Goal: Task Accomplishment & Management: Manage account settings

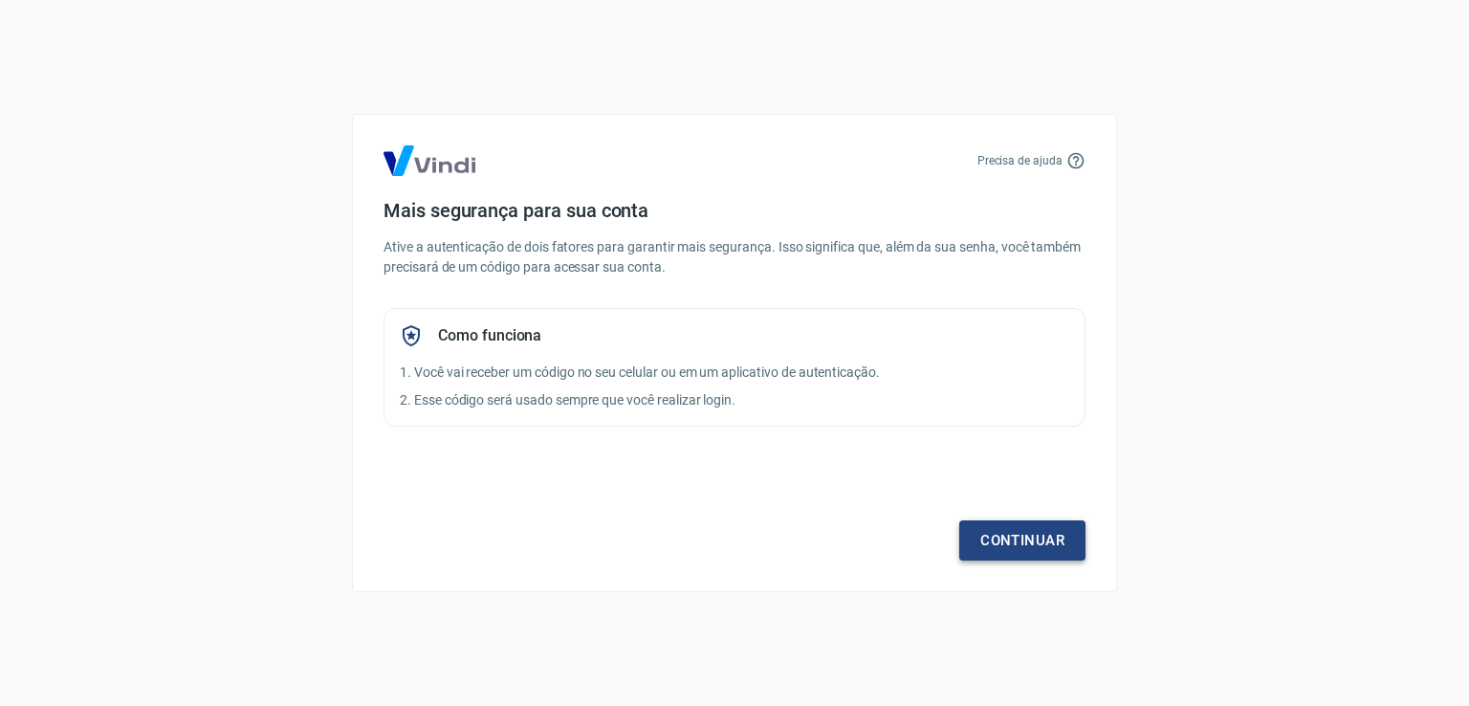
click at [1014, 533] on link "Continuar" at bounding box center [1022, 540] width 126 height 40
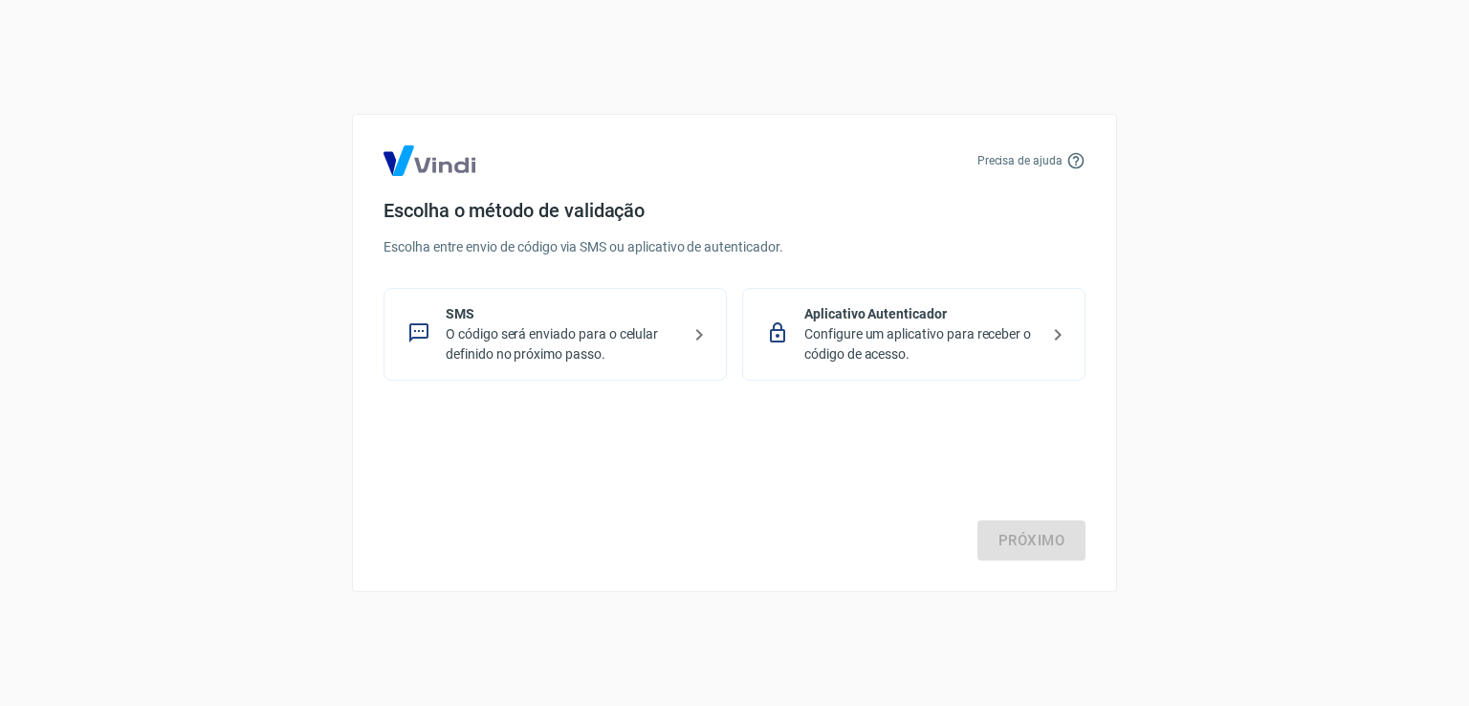
click at [501, 337] on p "O código será enviado para o celular definido no próximo passo." at bounding box center [563, 344] width 234 height 40
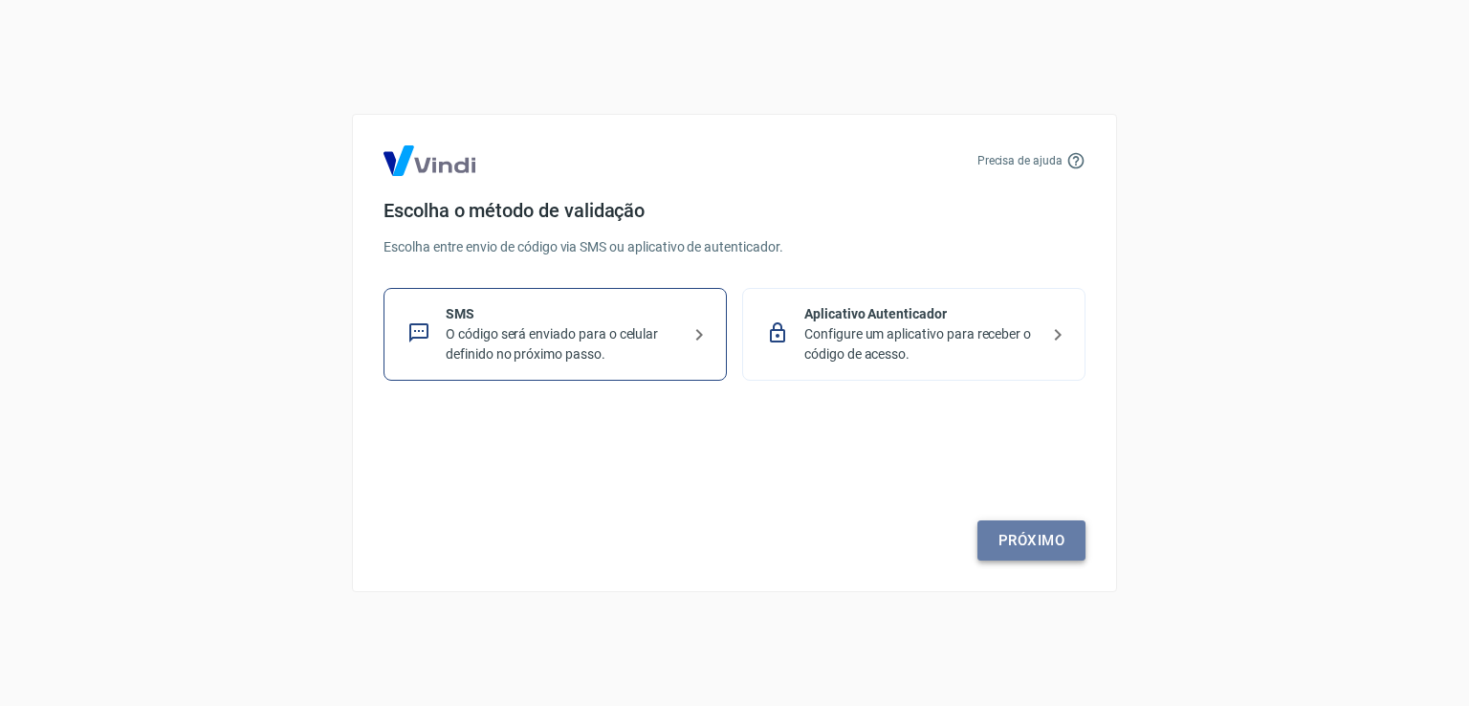
click at [1029, 537] on link "Próximo" at bounding box center [1031, 540] width 108 height 40
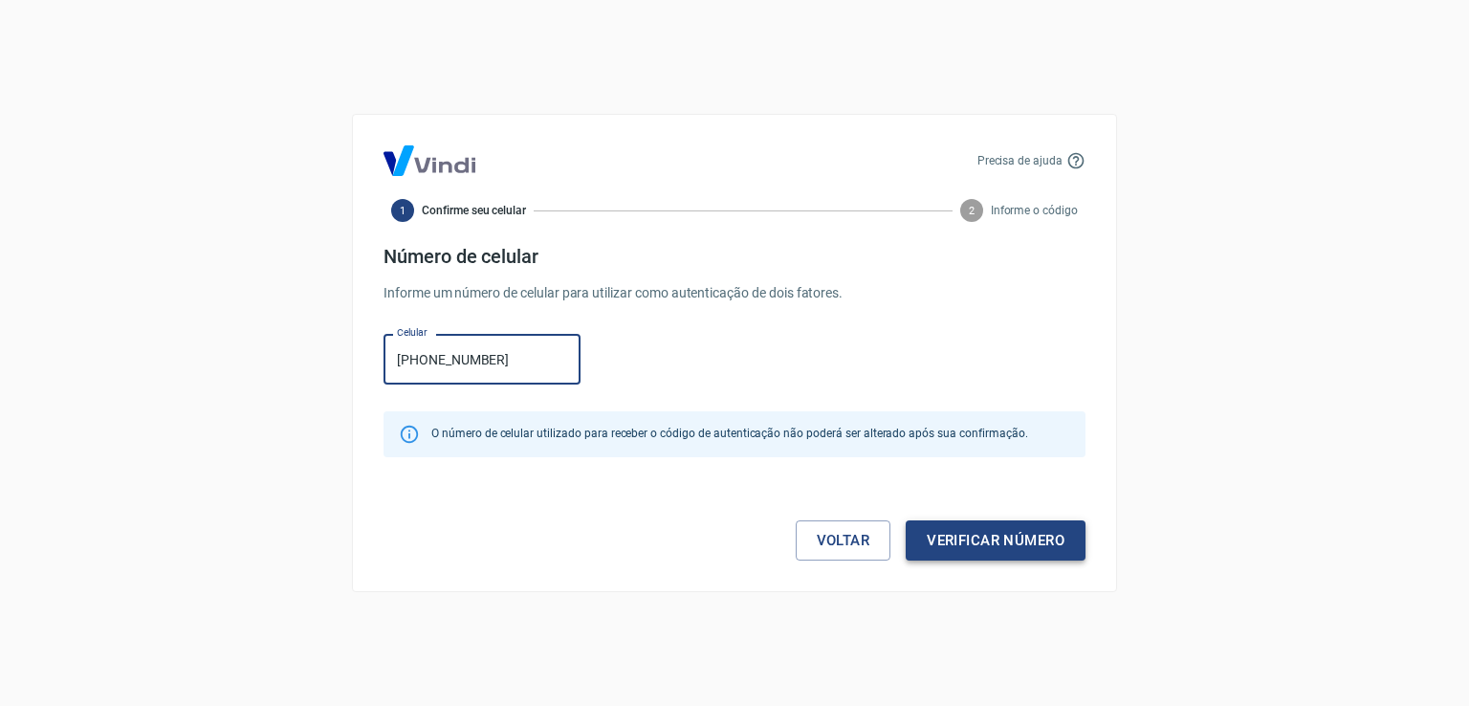
type input "[PHONE_NUMBER]"
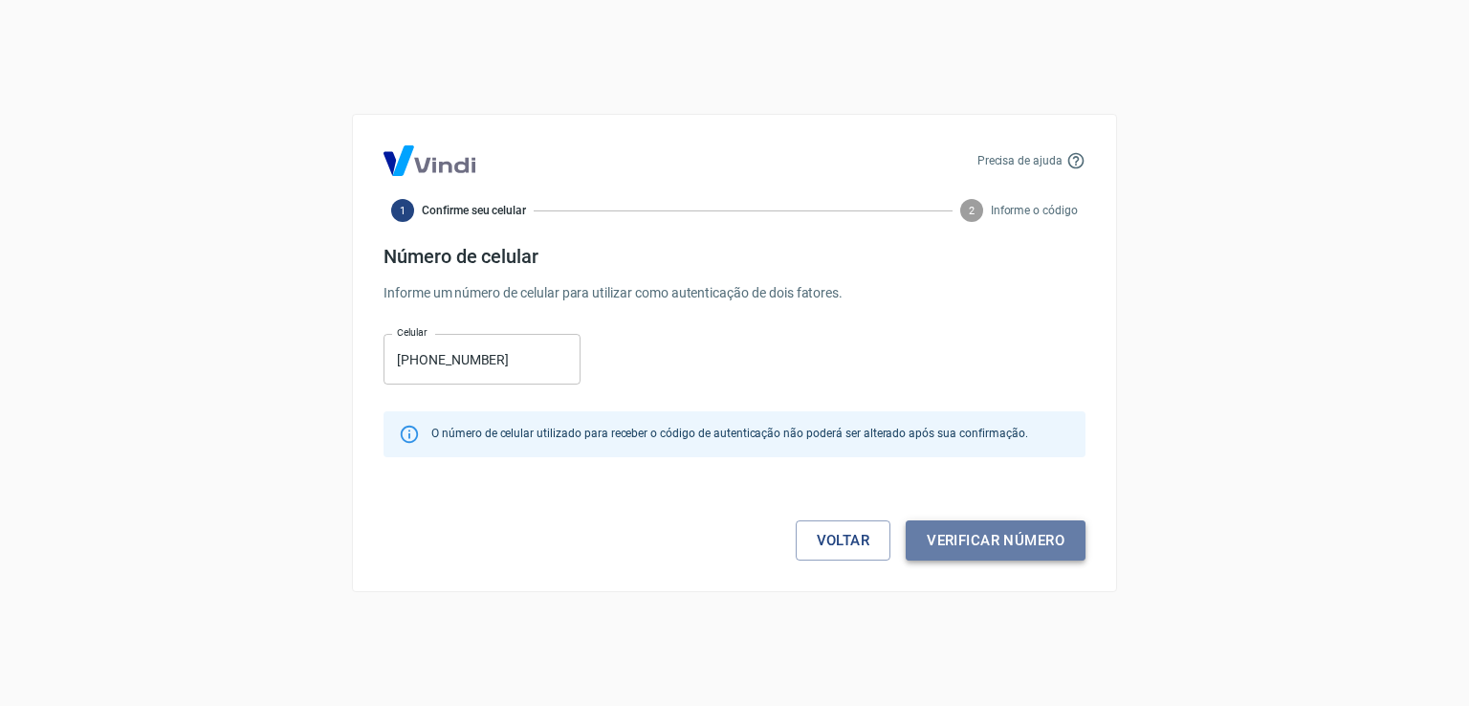
click at [981, 530] on button "Verificar número" at bounding box center [996, 540] width 180 height 40
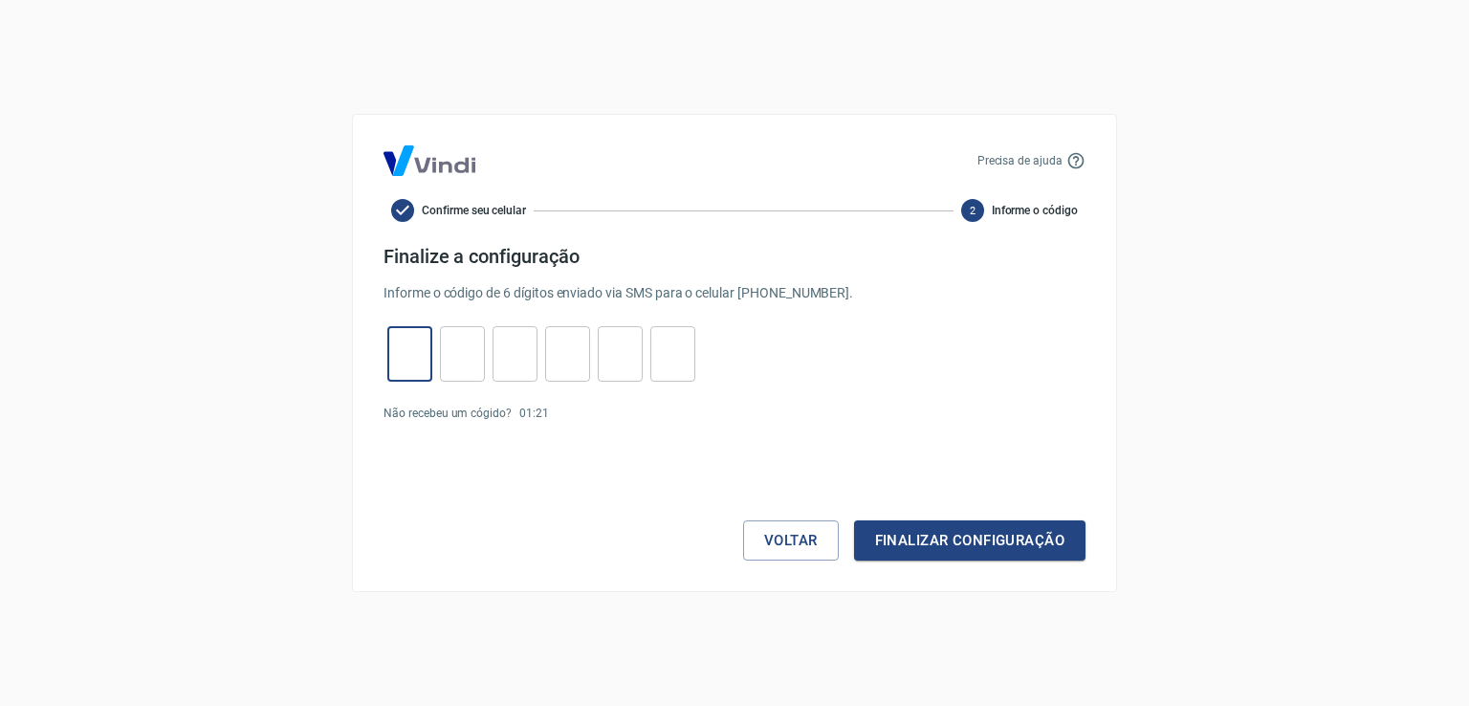
click at [406, 365] on input "tel" at bounding box center [409, 354] width 45 height 41
type input "9"
type input "1"
type input "8"
type input "0"
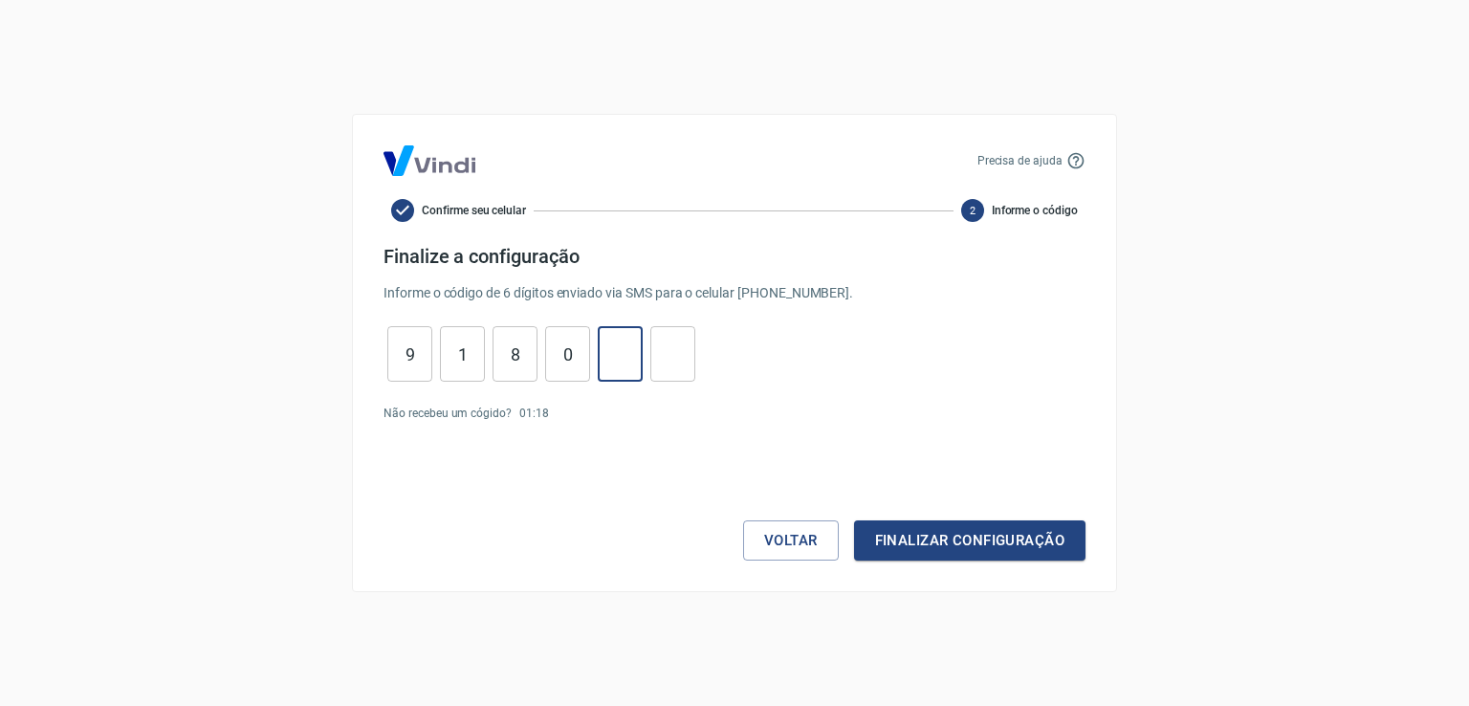
type input "5"
type input "0"
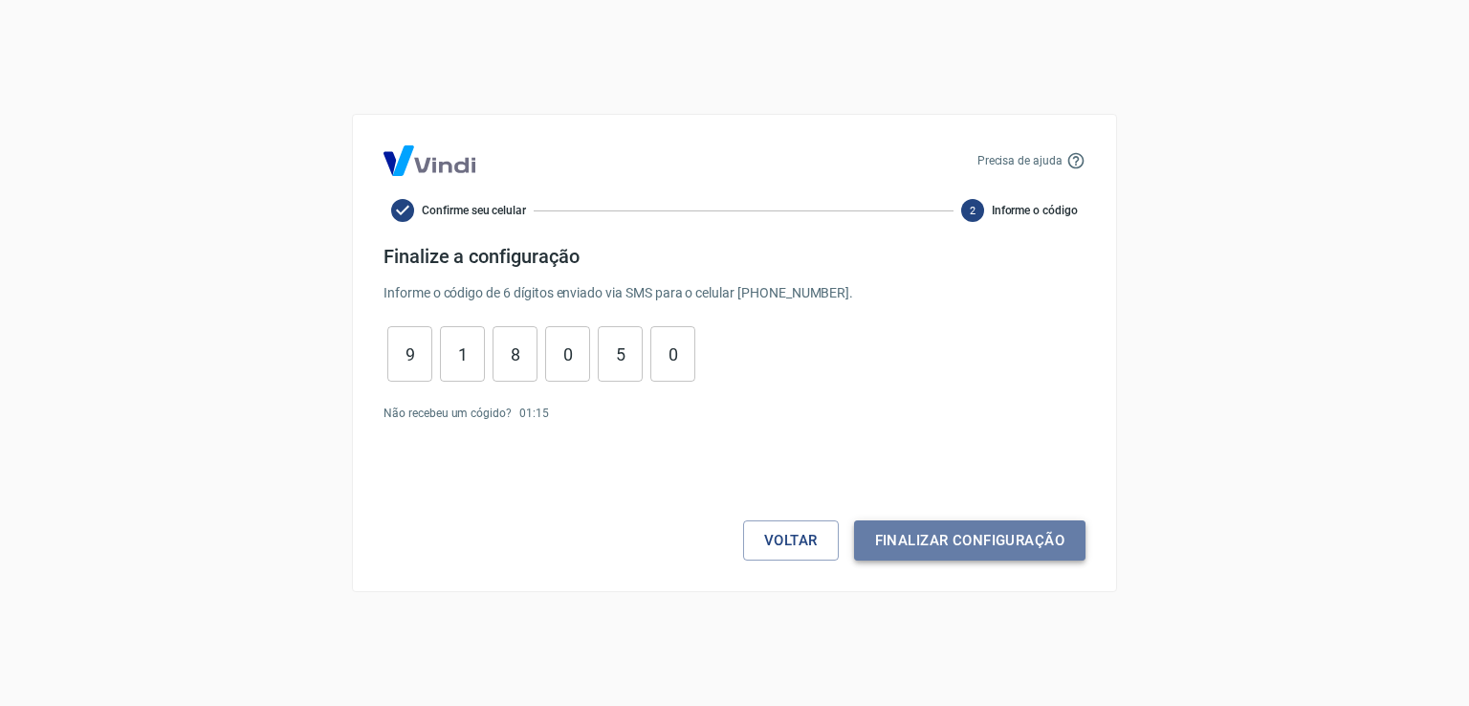
click at [969, 540] on button "Finalizar configuração" at bounding box center [969, 540] width 231 height 40
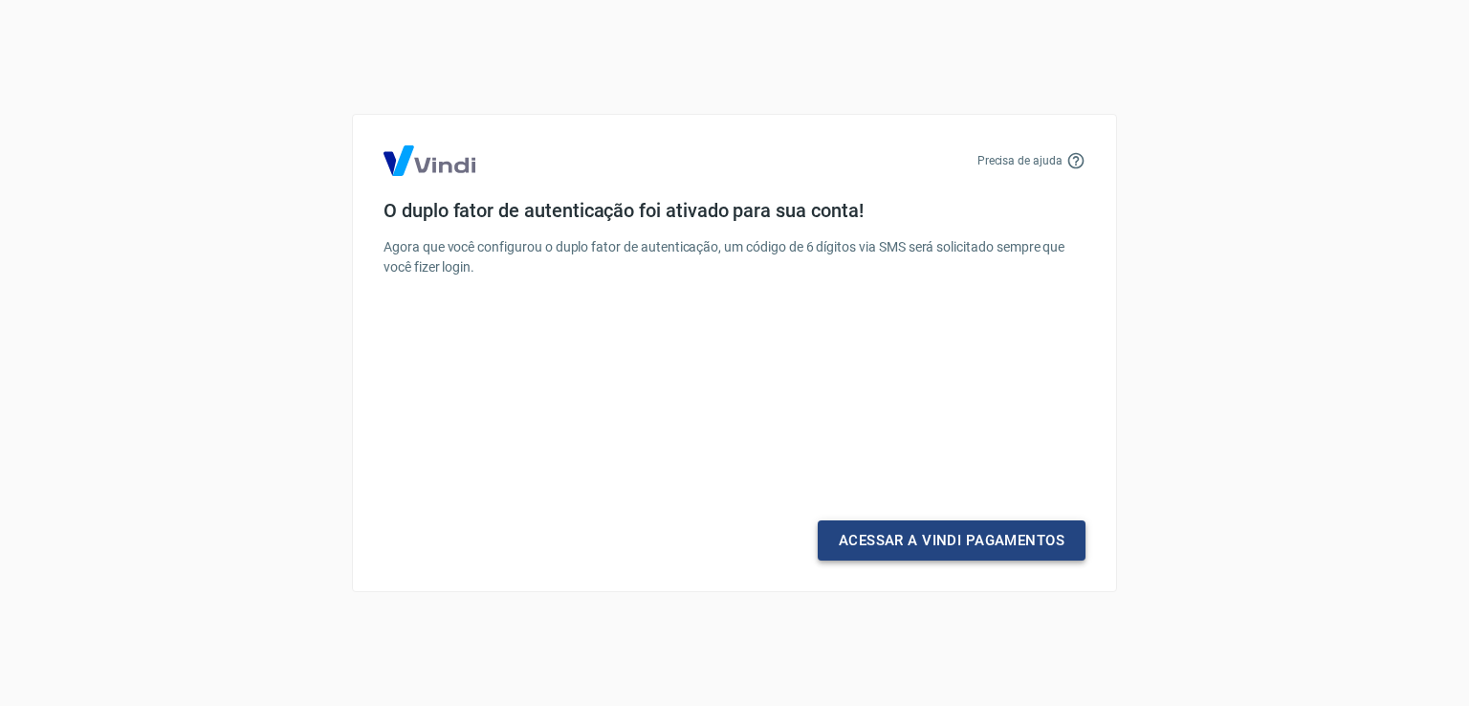
click at [954, 537] on link "Acessar a Vindi Pagamentos" at bounding box center [952, 540] width 268 height 40
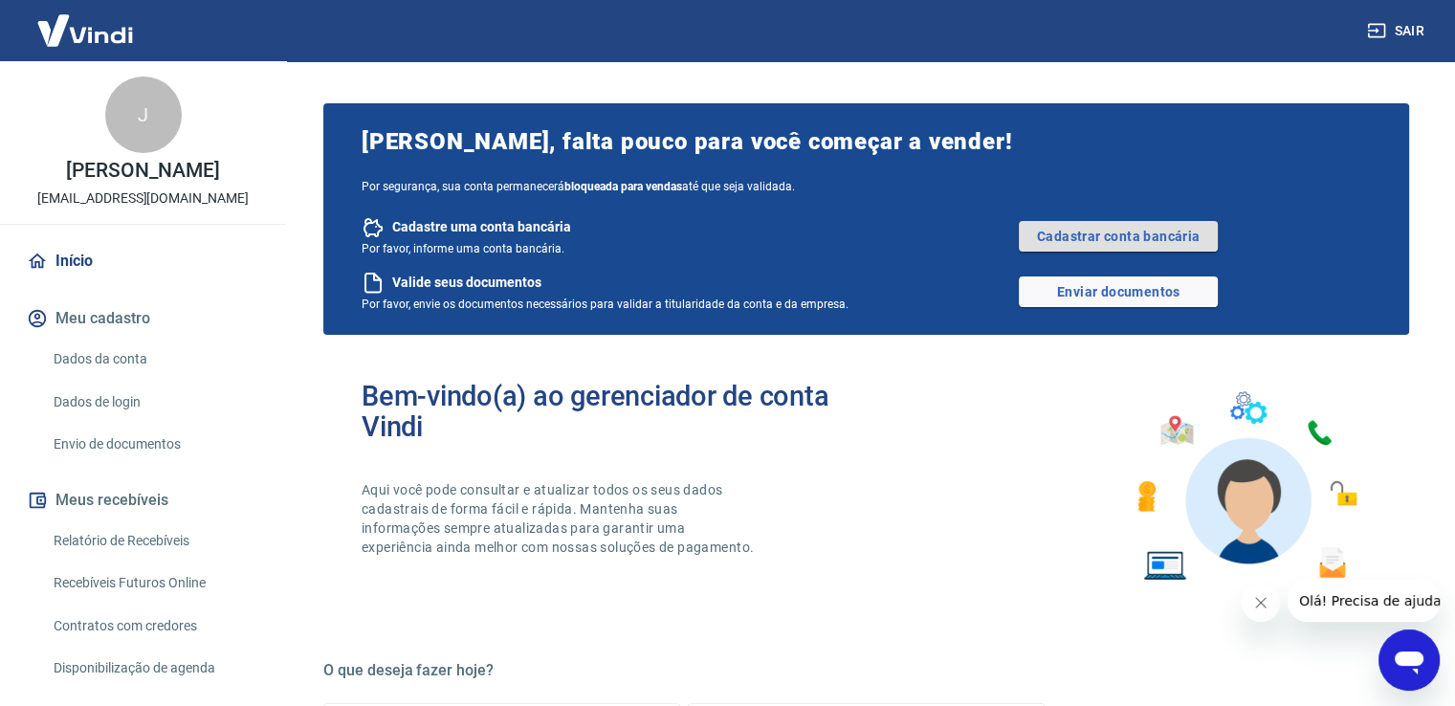
click at [1121, 232] on link "Cadastrar conta bancária" at bounding box center [1118, 236] width 199 height 31
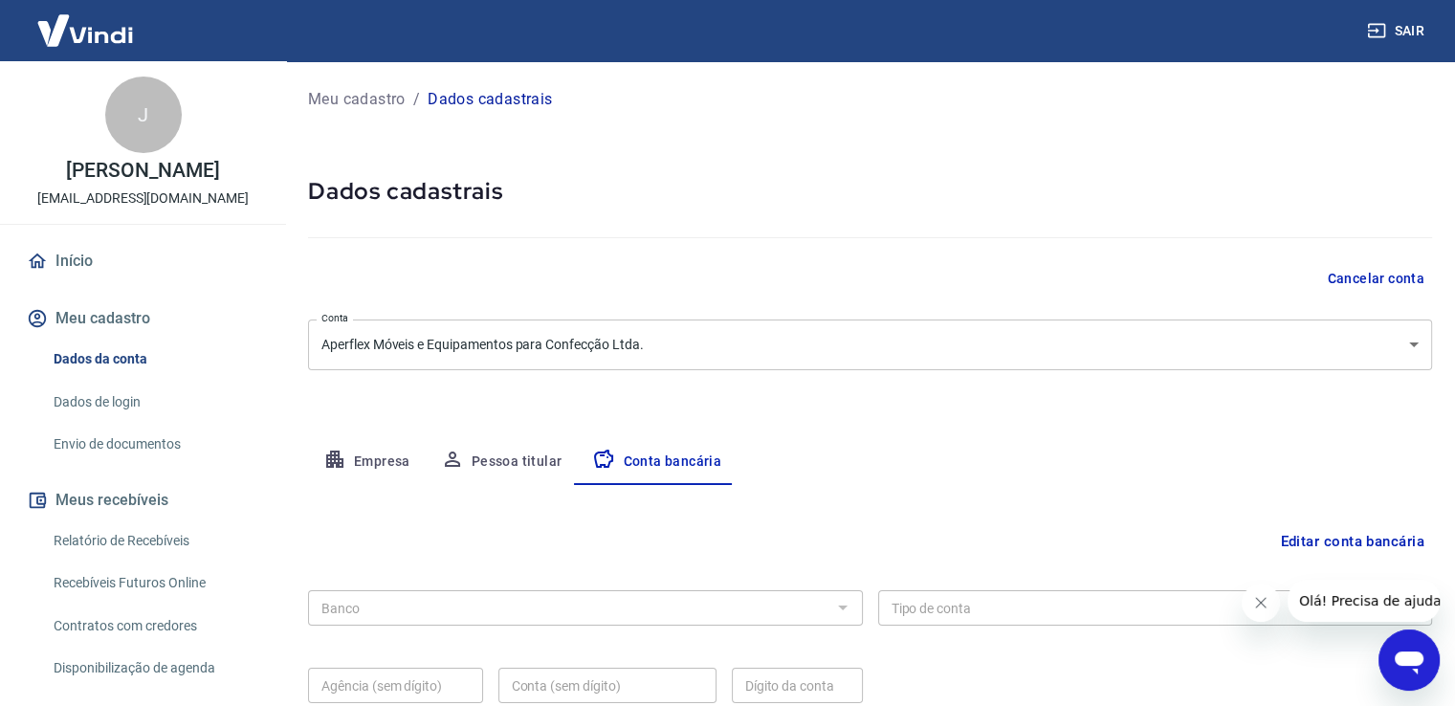
scroll to position [164, 0]
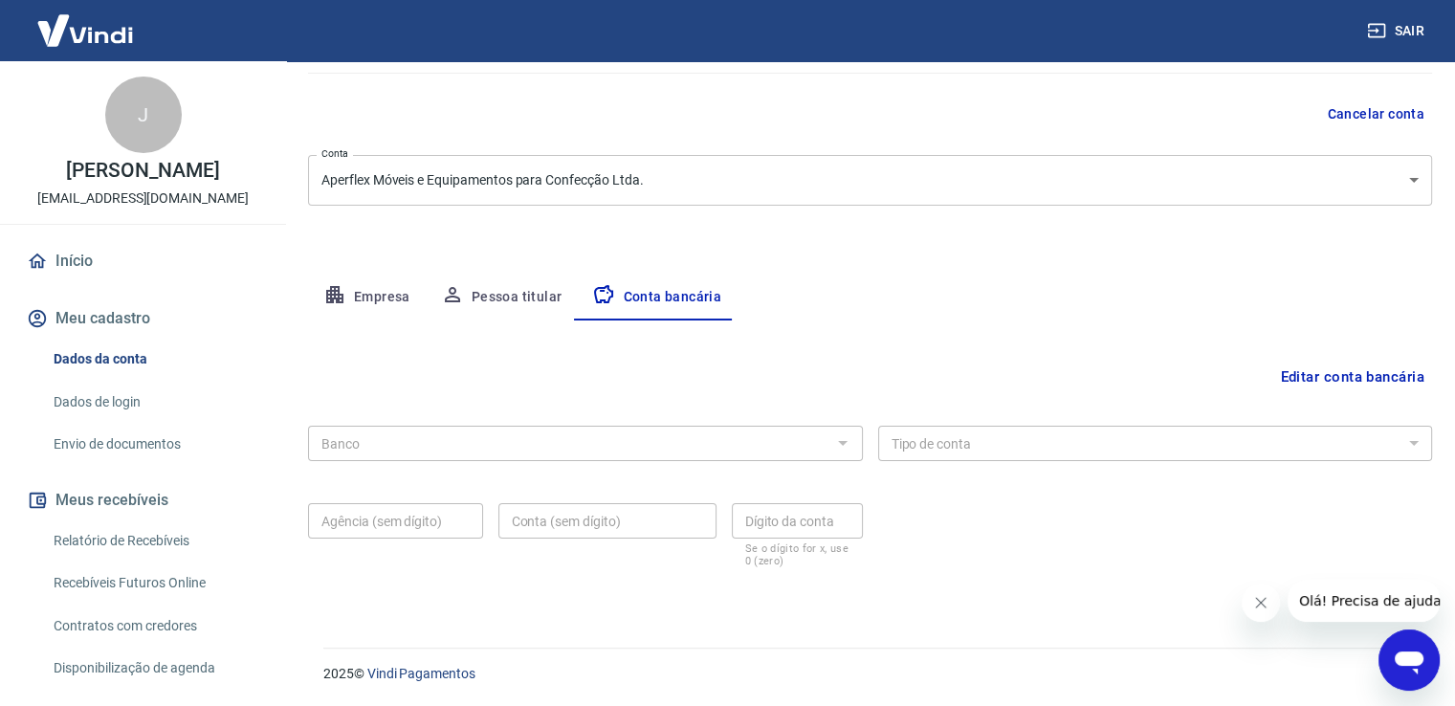
click at [1338, 372] on button "Editar conta bancária" at bounding box center [1352, 377] width 160 height 36
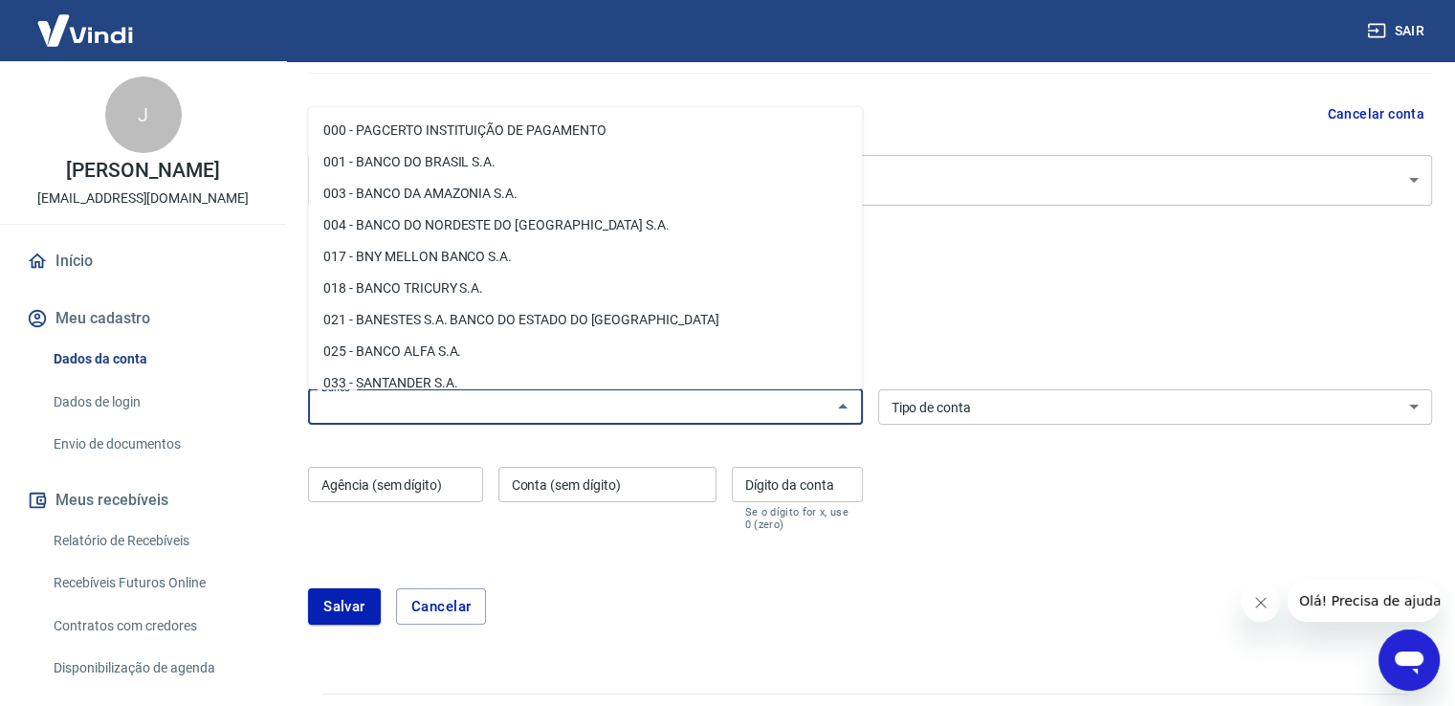
click at [539, 400] on input "Banco" at bounding box center [570, 407] width 512 height 24
click at [417, 157] on li "001 - BANCO DO BRASIL S.A." at bounding box center [585, 162] width 554 height 32
type input "001 - BANCO DO BRASIL S.A."
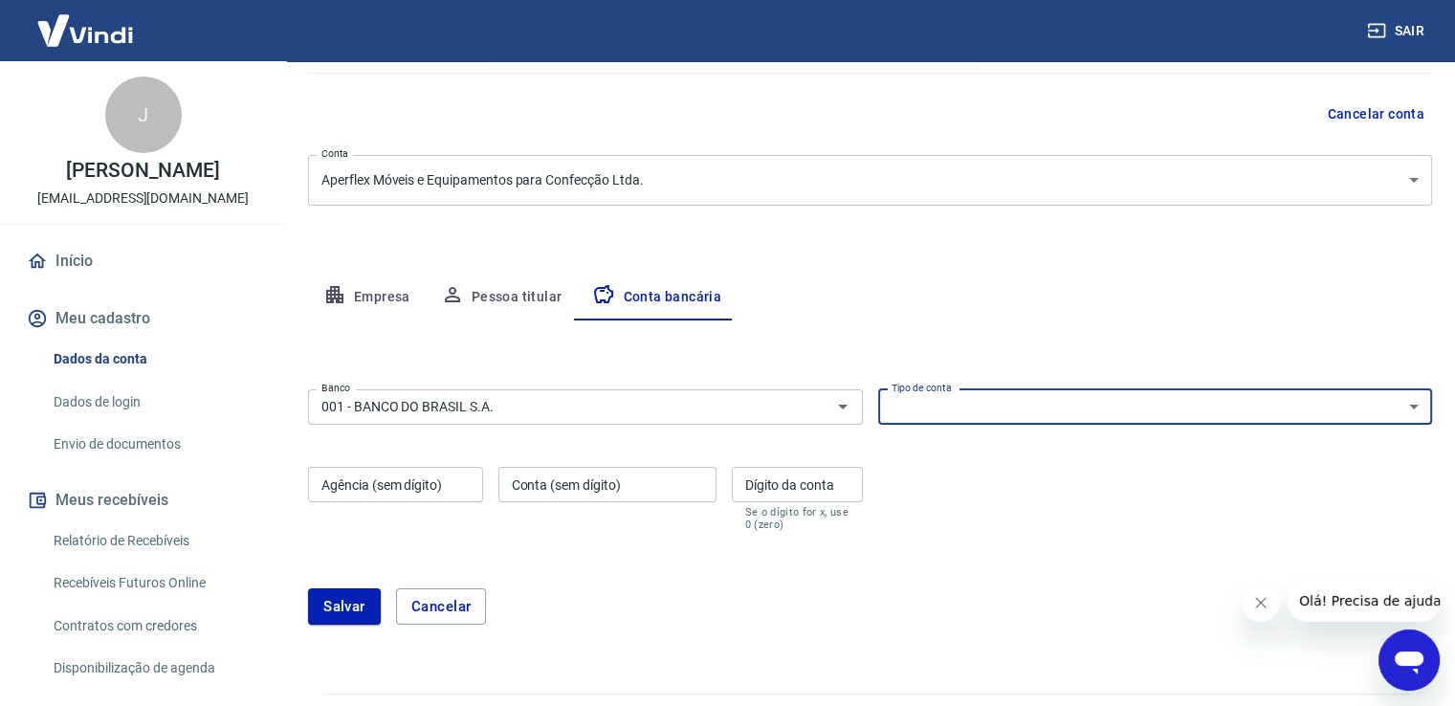
click at [1040, 405] on select "Conta Corrente Conta Poupança" at bounding box center [1155, 406] width 555 height 35
select select "1"
click at [878, 389] on select "Conta Corrente Conta Poupança" at bounding box center [1155, 406] width 555 height 35
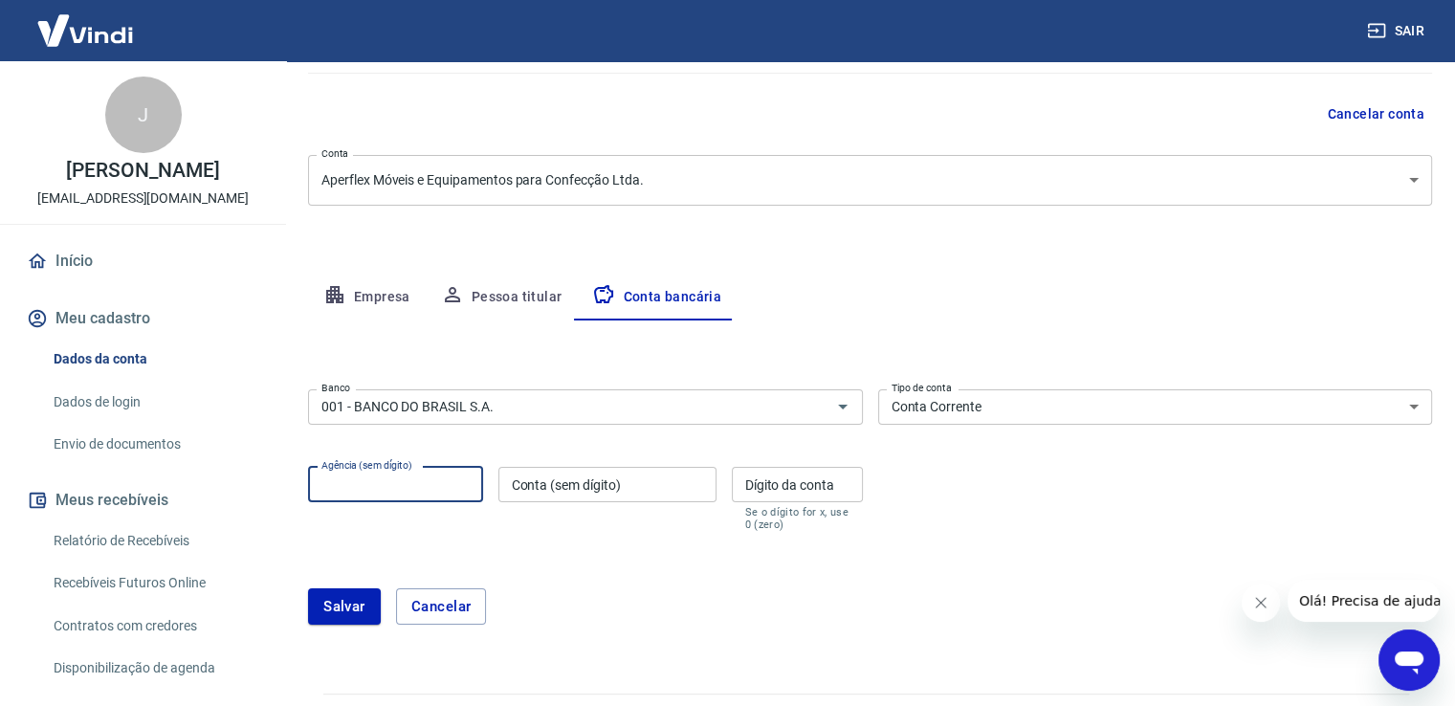
click at [340, 485] on input "Agência (sem dígito)" at bounding box center [395, 484] width 175 height 35
type input "2180"
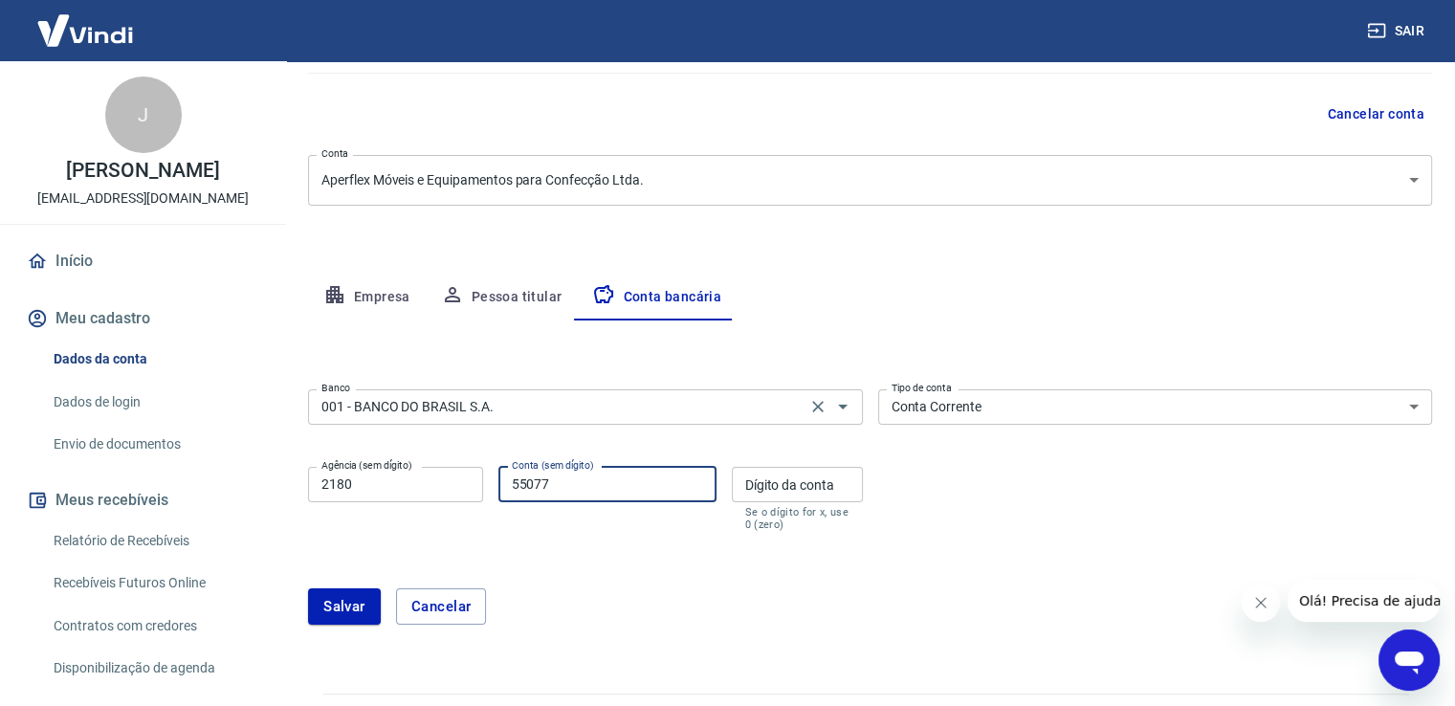
type input "55077"
type input "9"
click at [343, 608] on button "Salvar" at bounding box center [344, 606] width 73 height 36
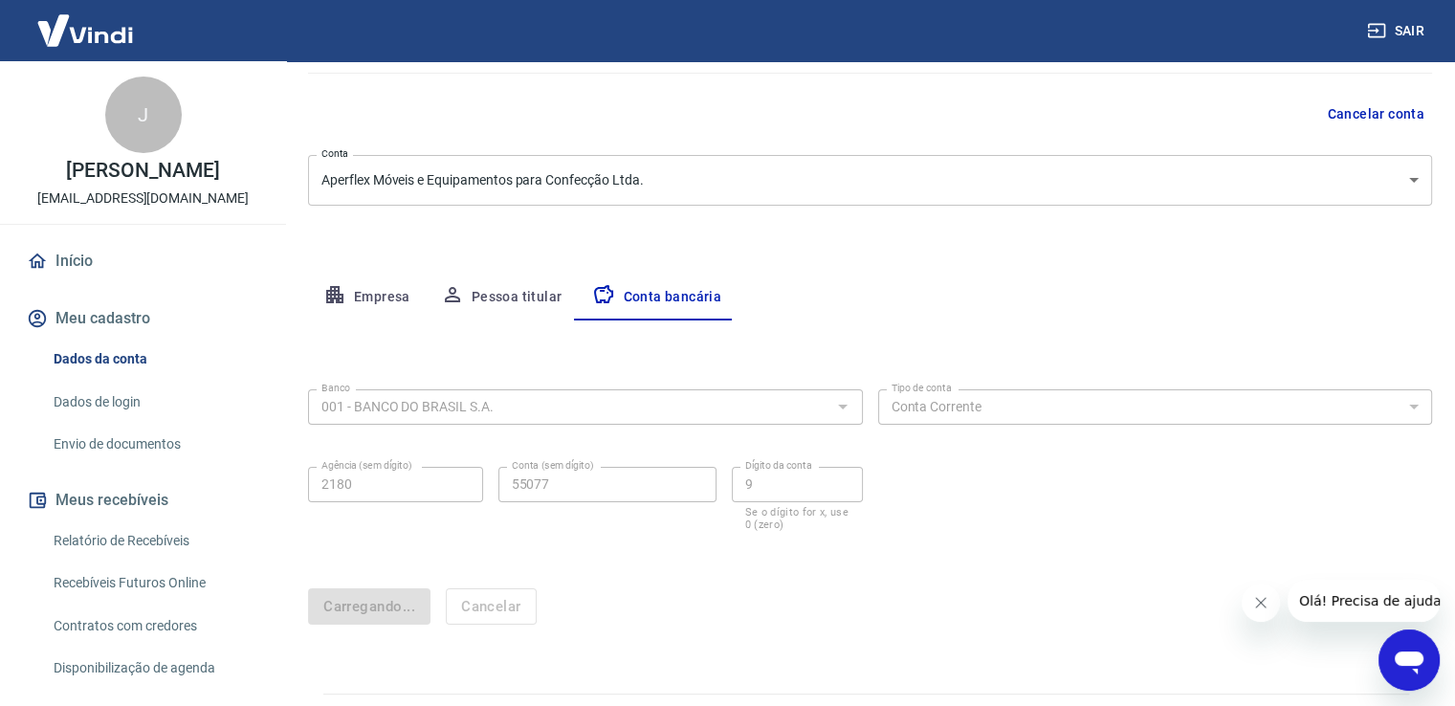
scroll to position [0, 0]
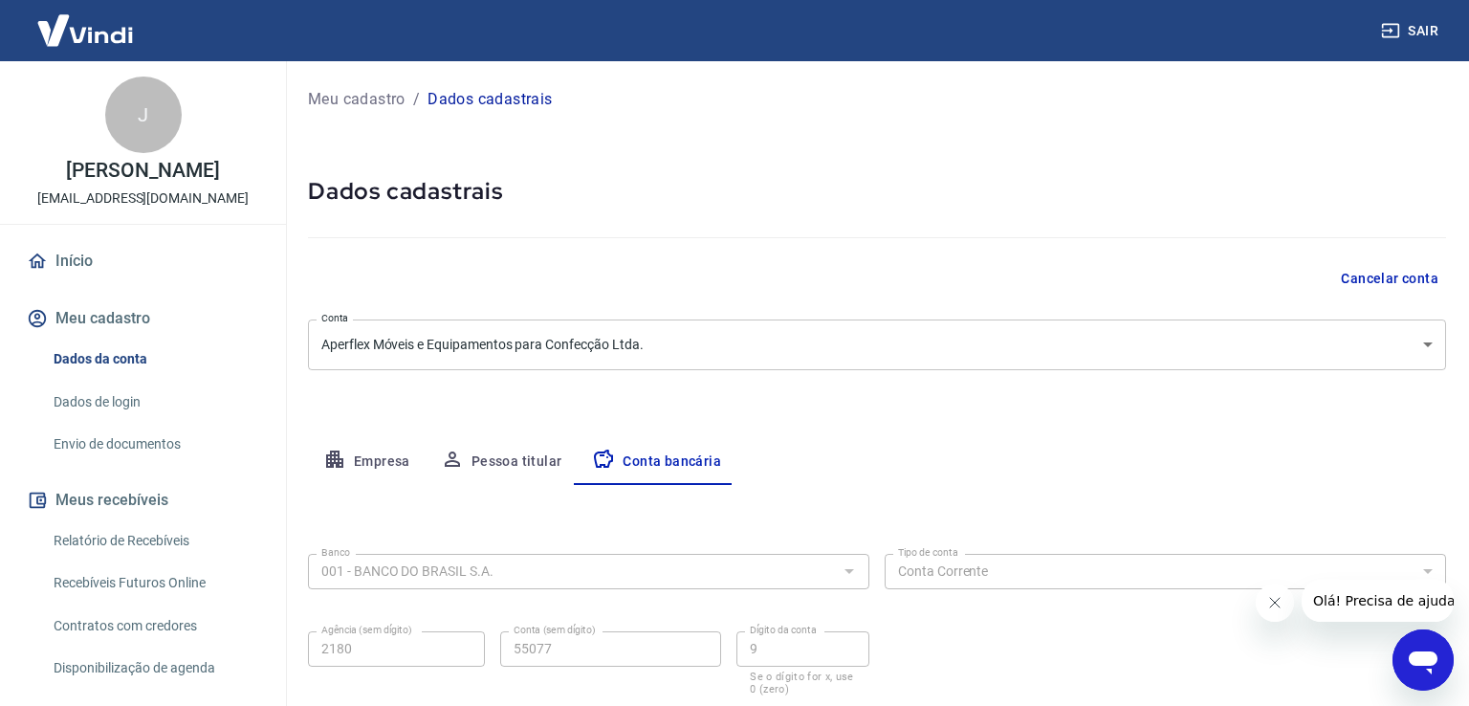
select select "1"
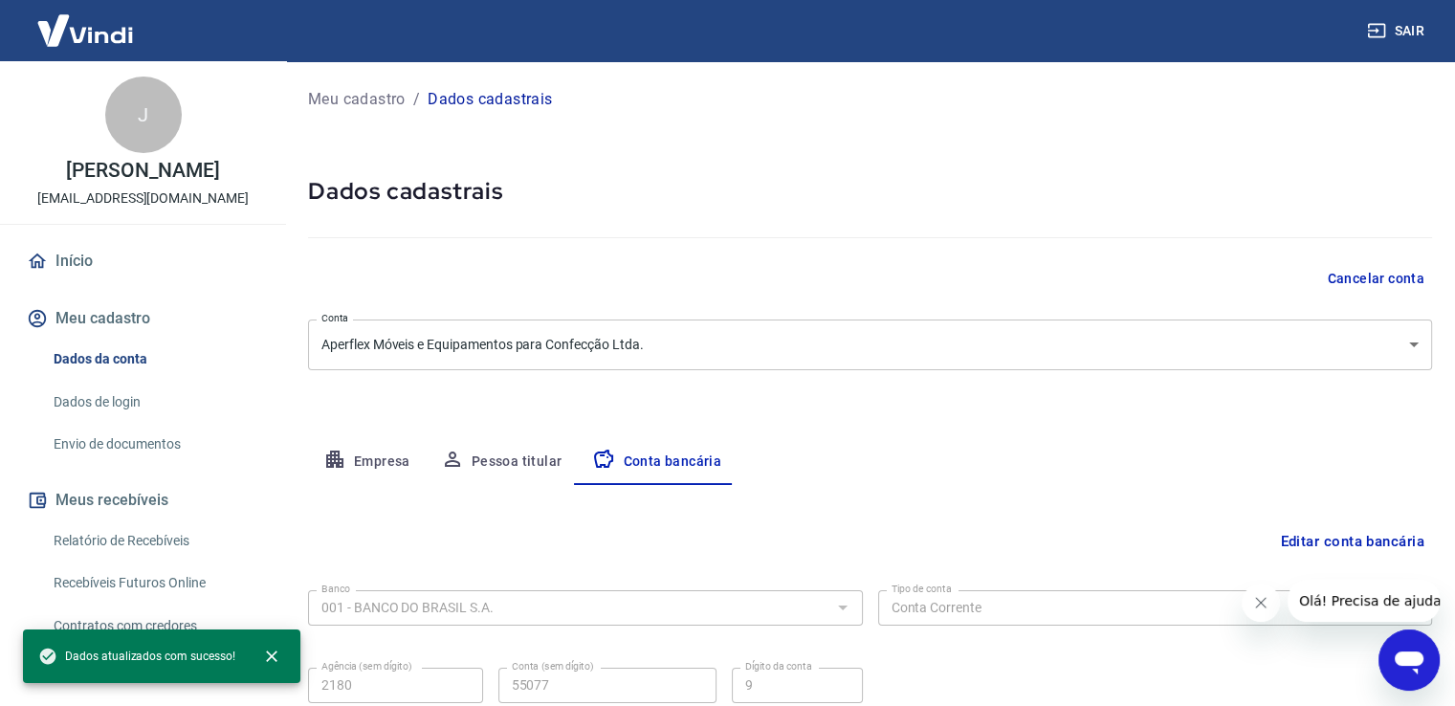
scroll to position [164, 0]
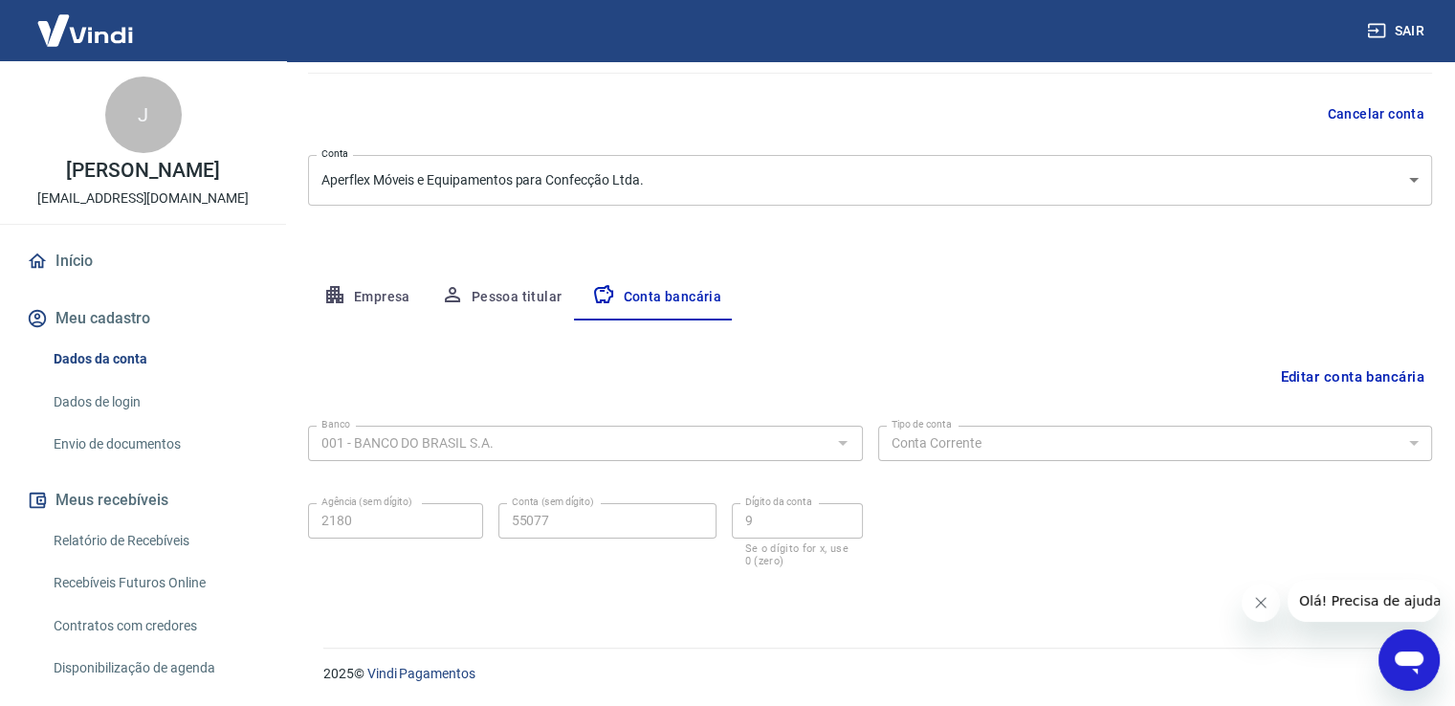
click at [498, 296] on button "Pessoa titular" at bounding box center [502, 297] width 152 height 46
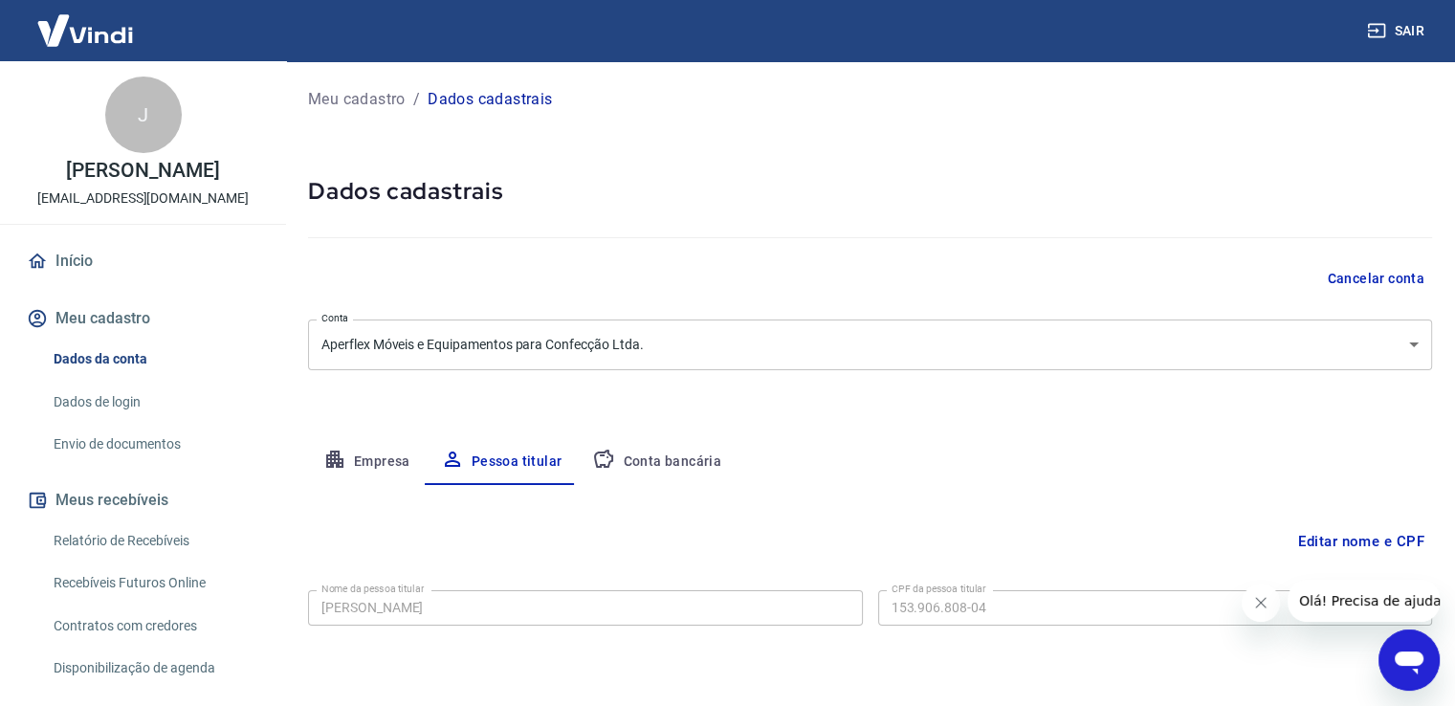
scroll to position [58, 0]
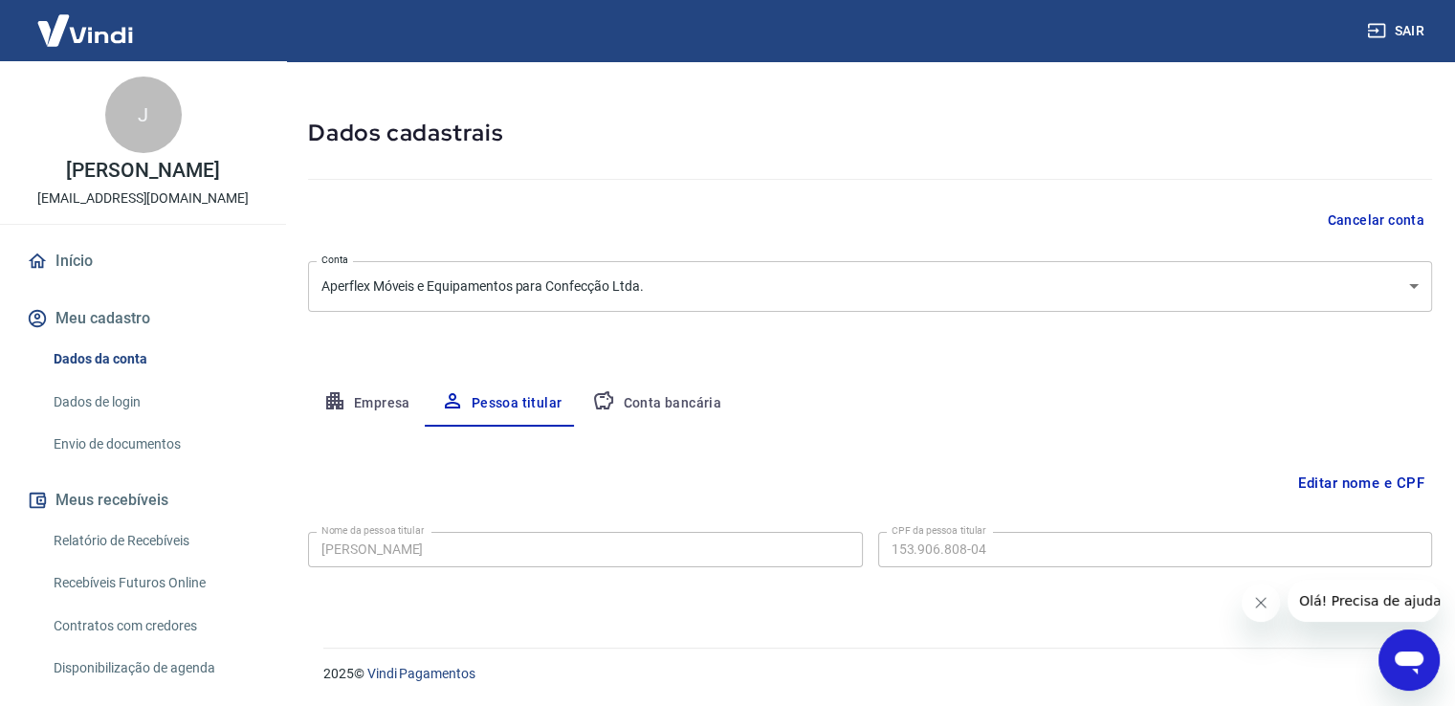
click at [1350, 475] on button "Editar nome e CPF" at bounding box center [1361, 483] width 142 height 36
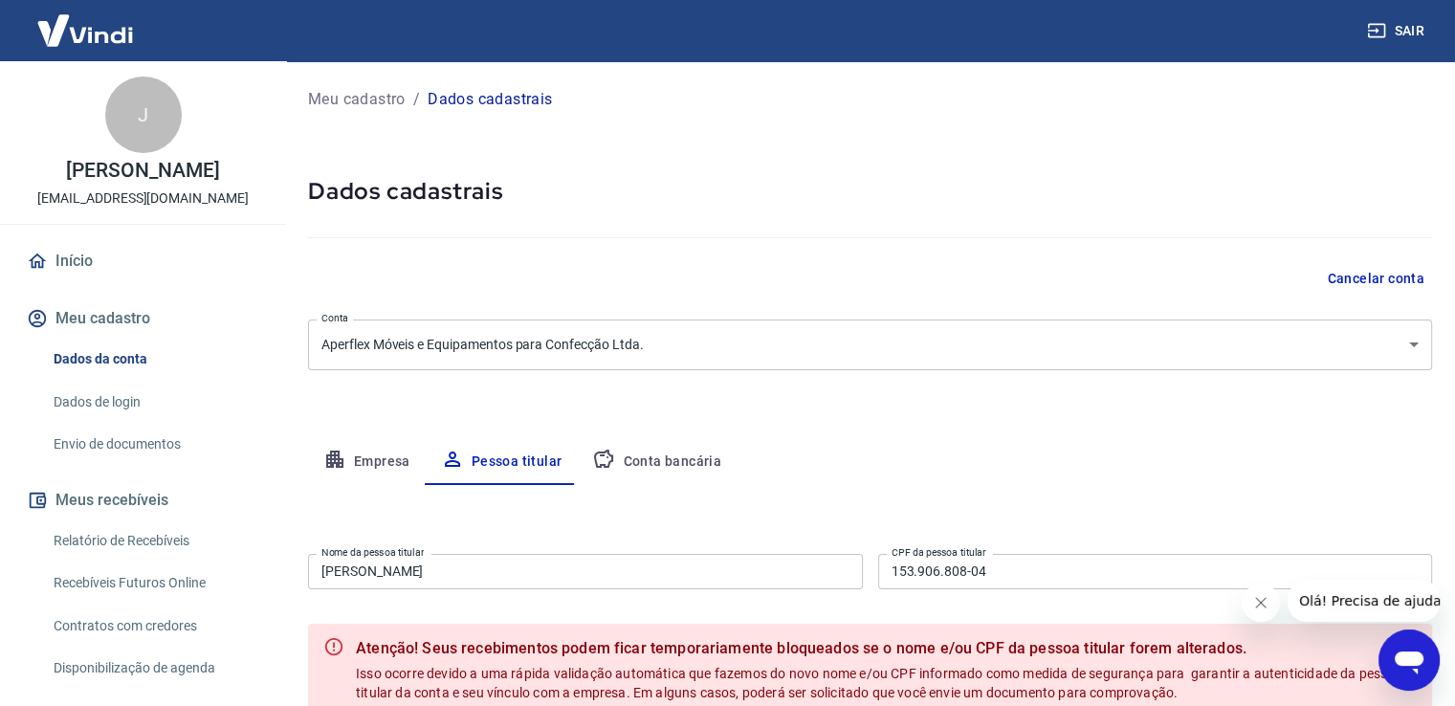
scroll to position [234, 0]
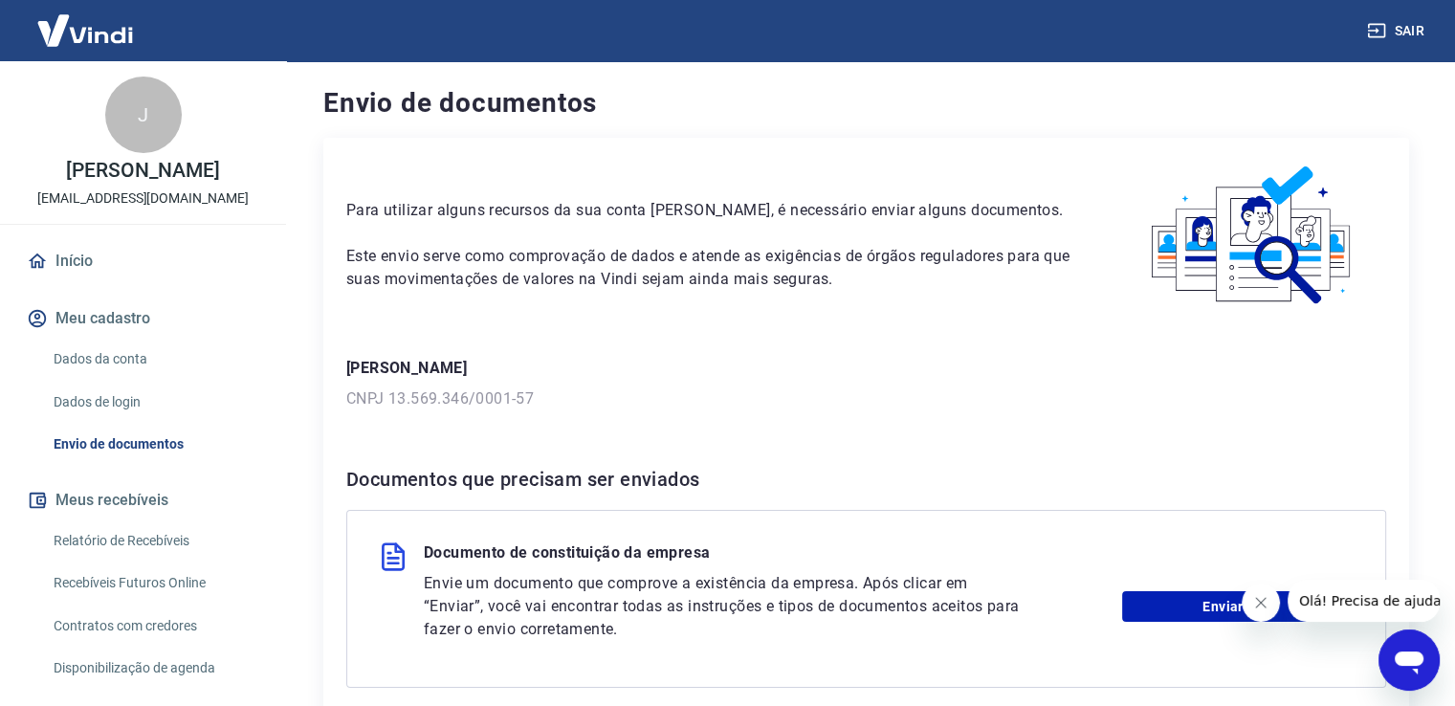
scroll to position [179, 0]
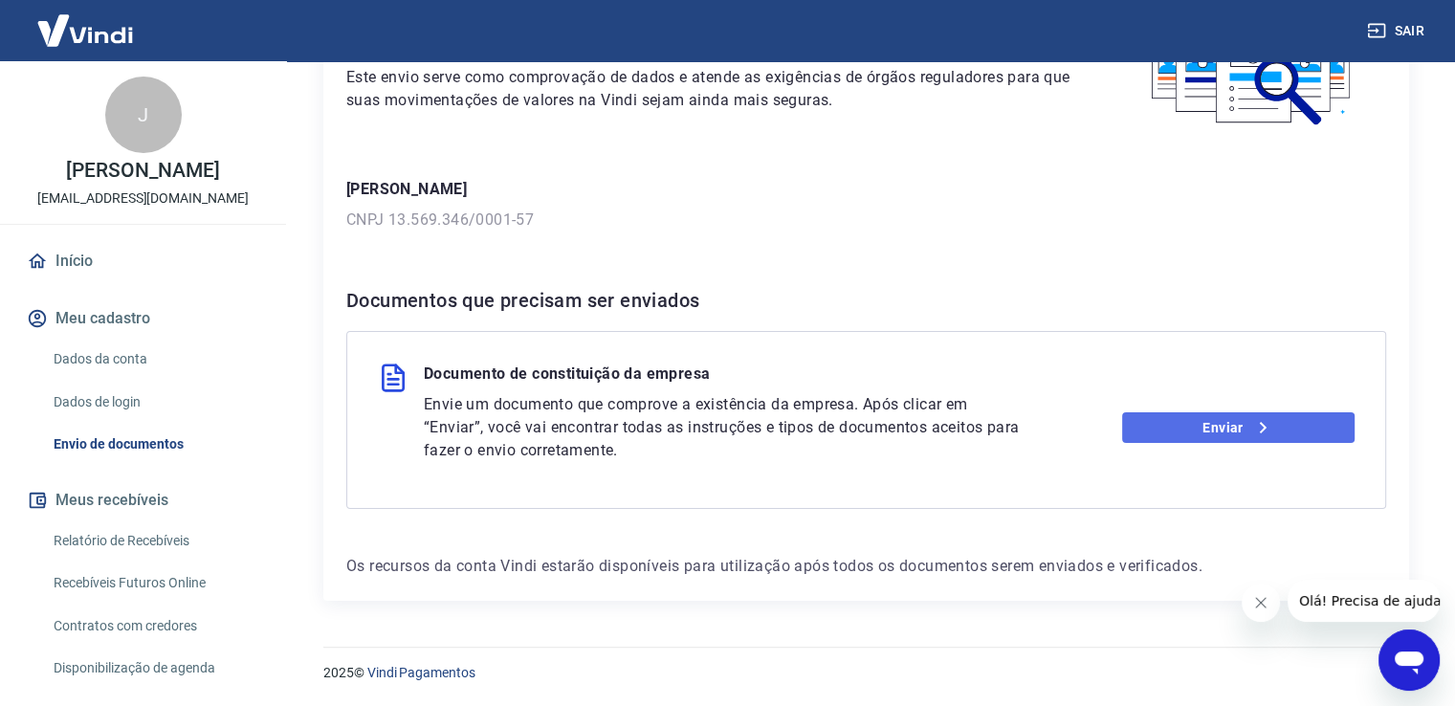
click at [1235, 426] on link "Enviar" at bounding box center [1238, 427] width 232 height 31
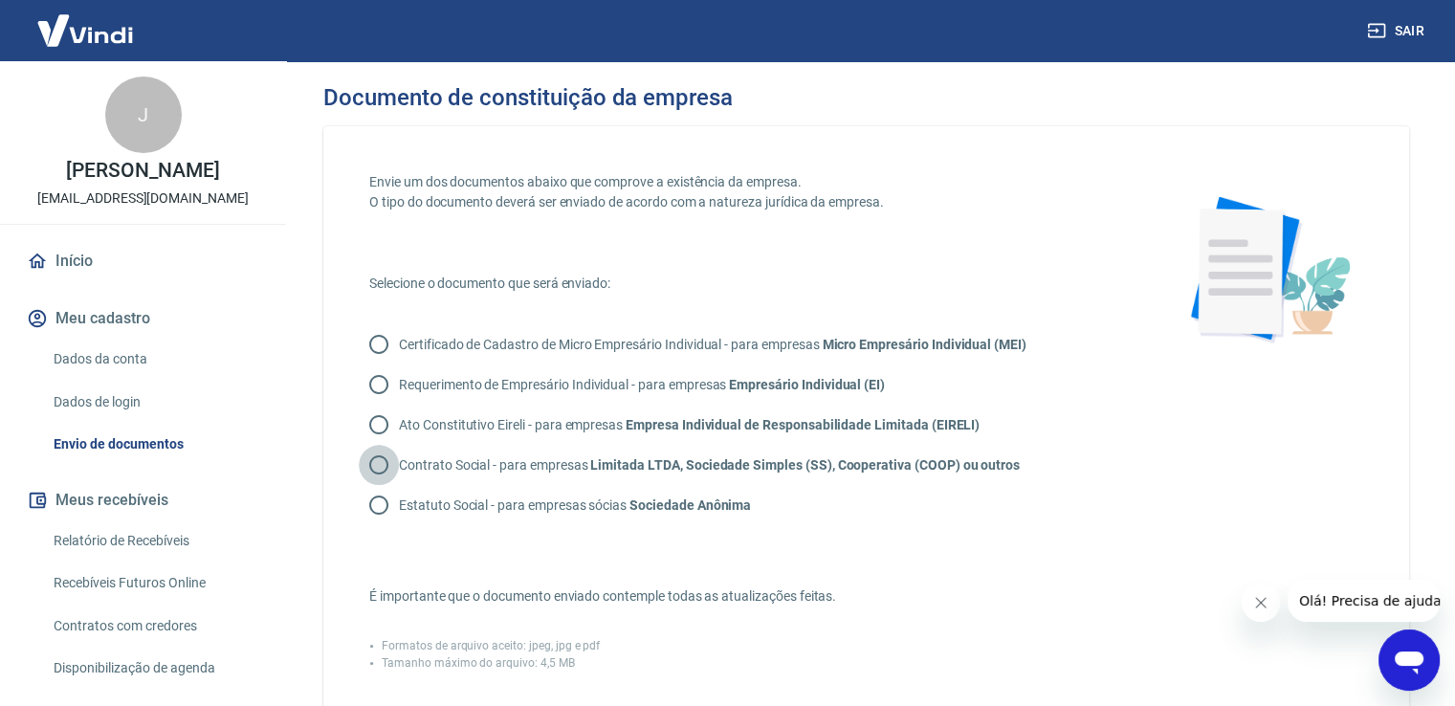
click at [380, 465] on input "Contrato Social - para empresas Limitada LTDA, Sociedade Simples (SS), Cooperat…" at bounding box center [379, 465] width 40 height 40
radio input "true"
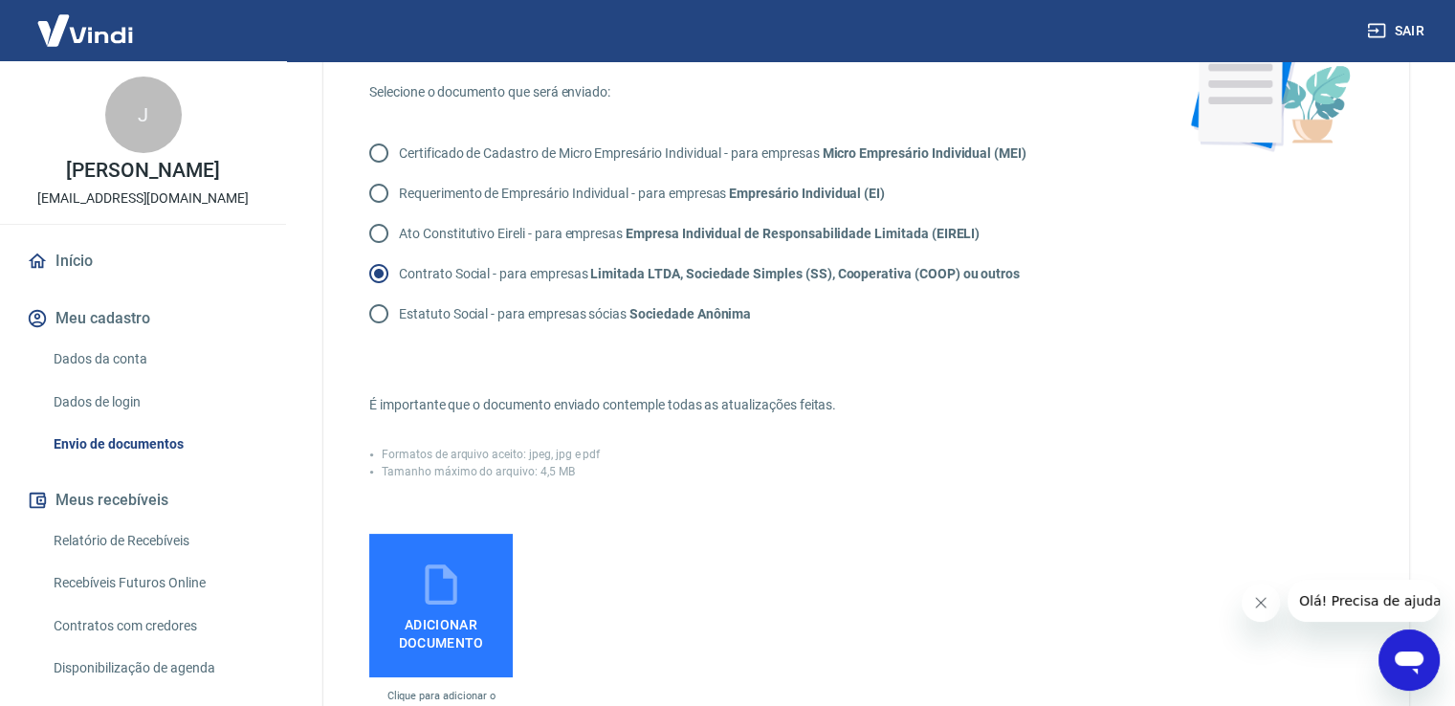
scroll to position [287, 0]
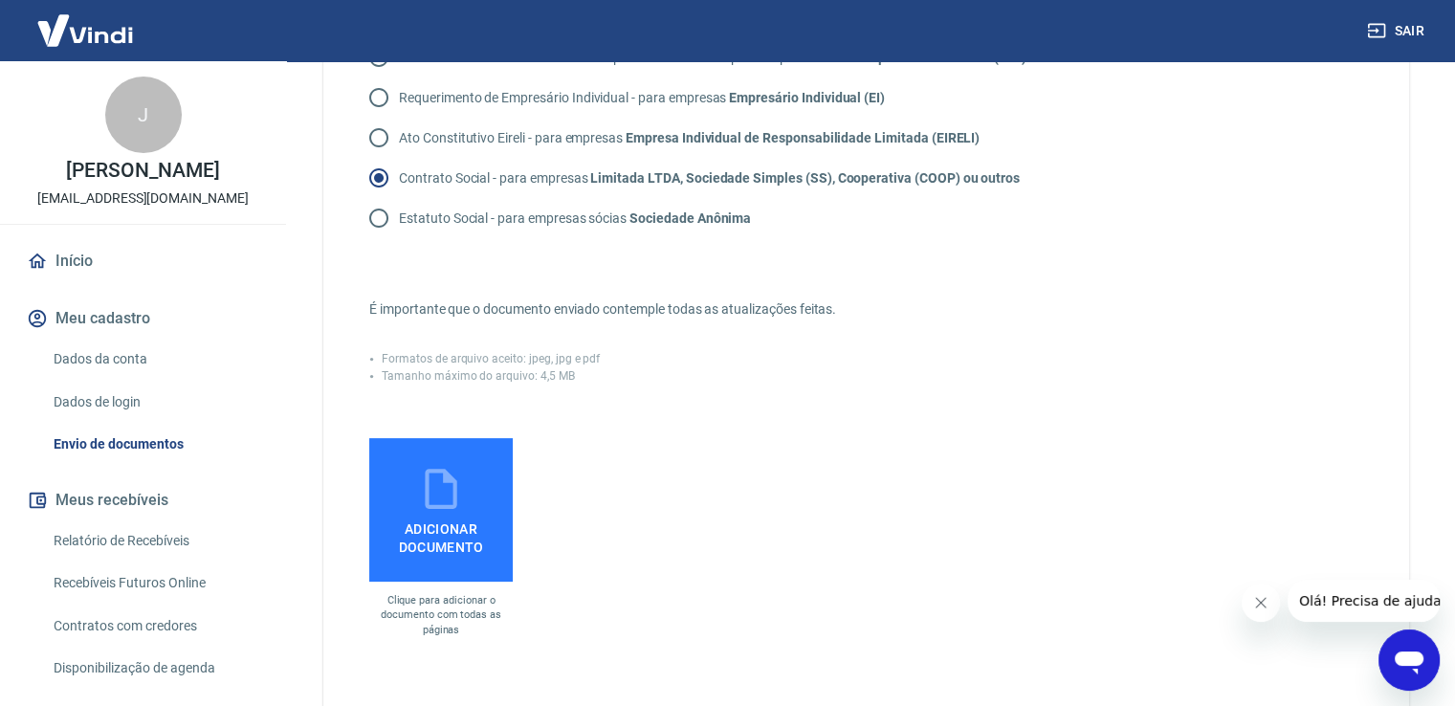
click at [433, 510] on icon at bounding box center [441, 489] width 48 height 48
click at [0, 0] on input "Adicionar documento" at bounding box center [0, 0] width 0 height 0
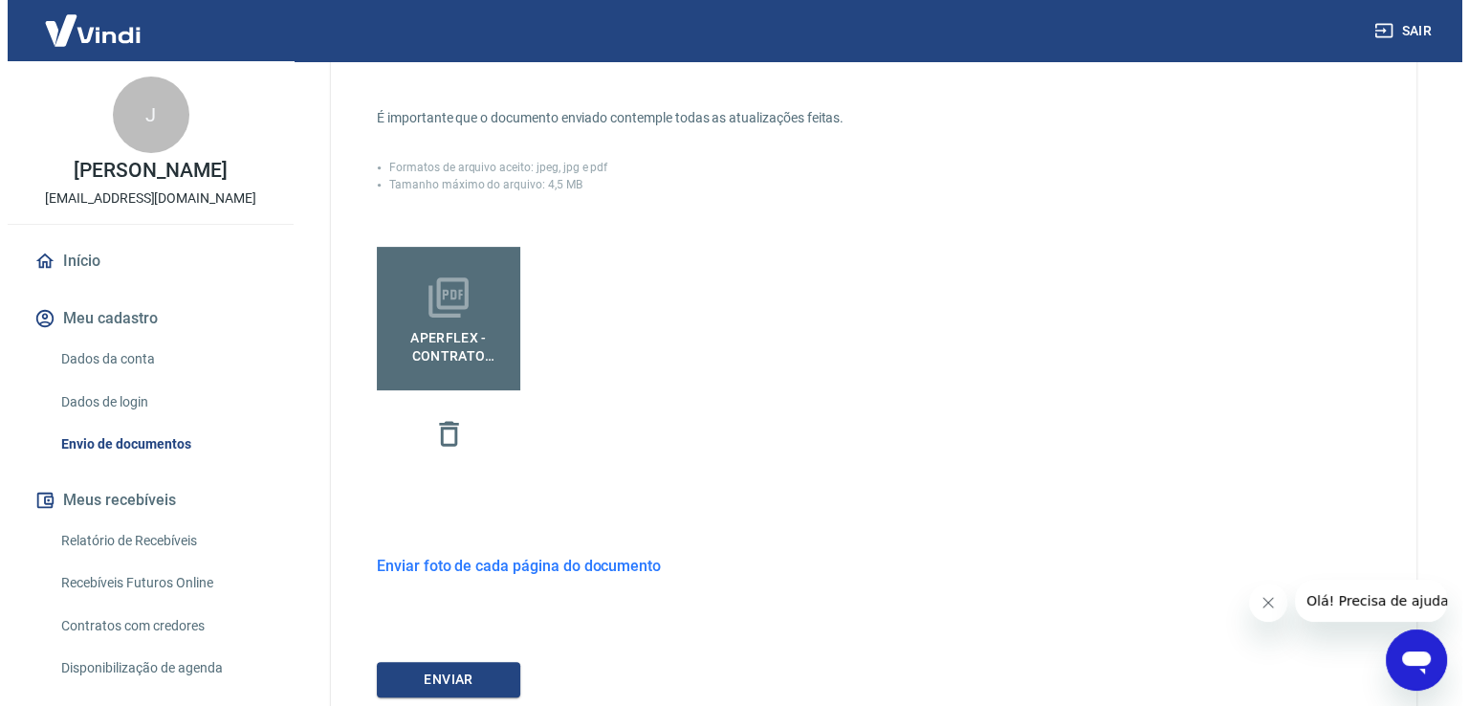
scroll to position [574, 0]
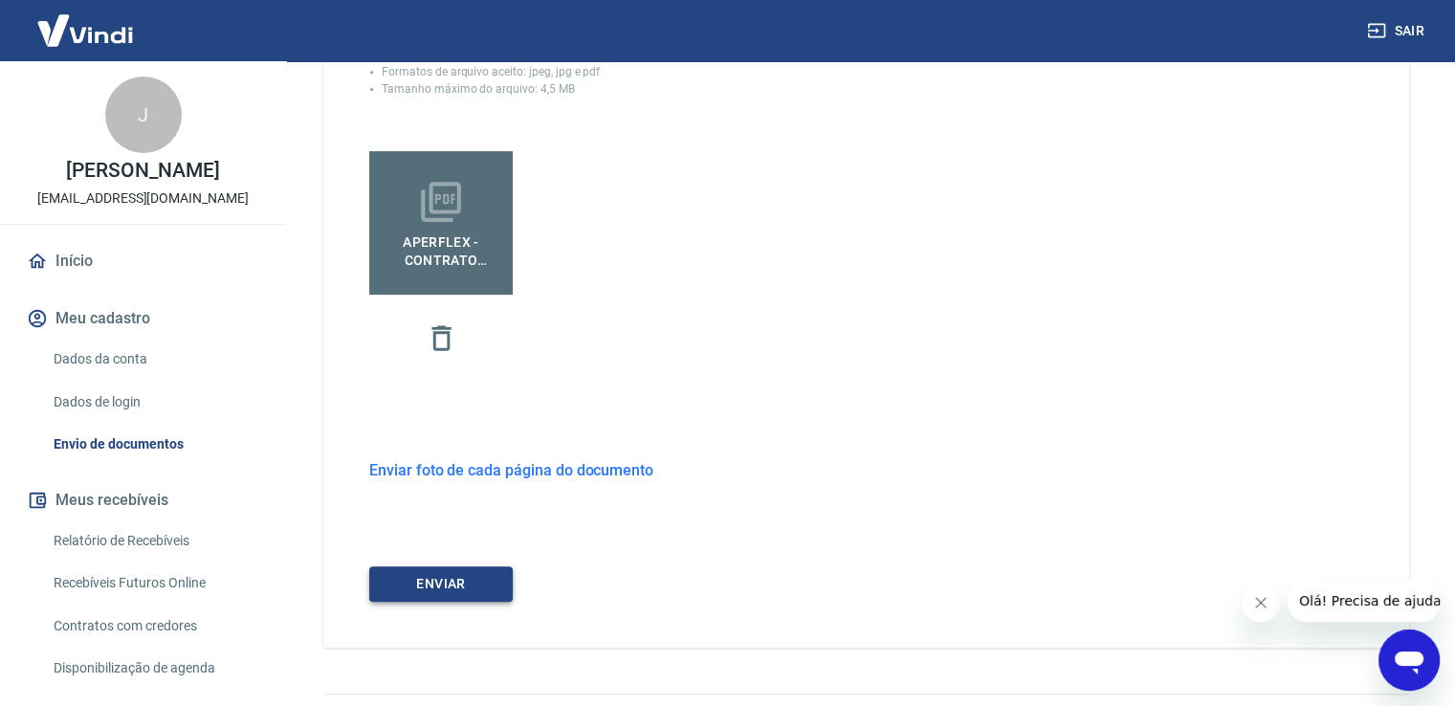
click at [440, 579] on button "ENVIAR" at bounding box center [440, 583] width 143 height 35
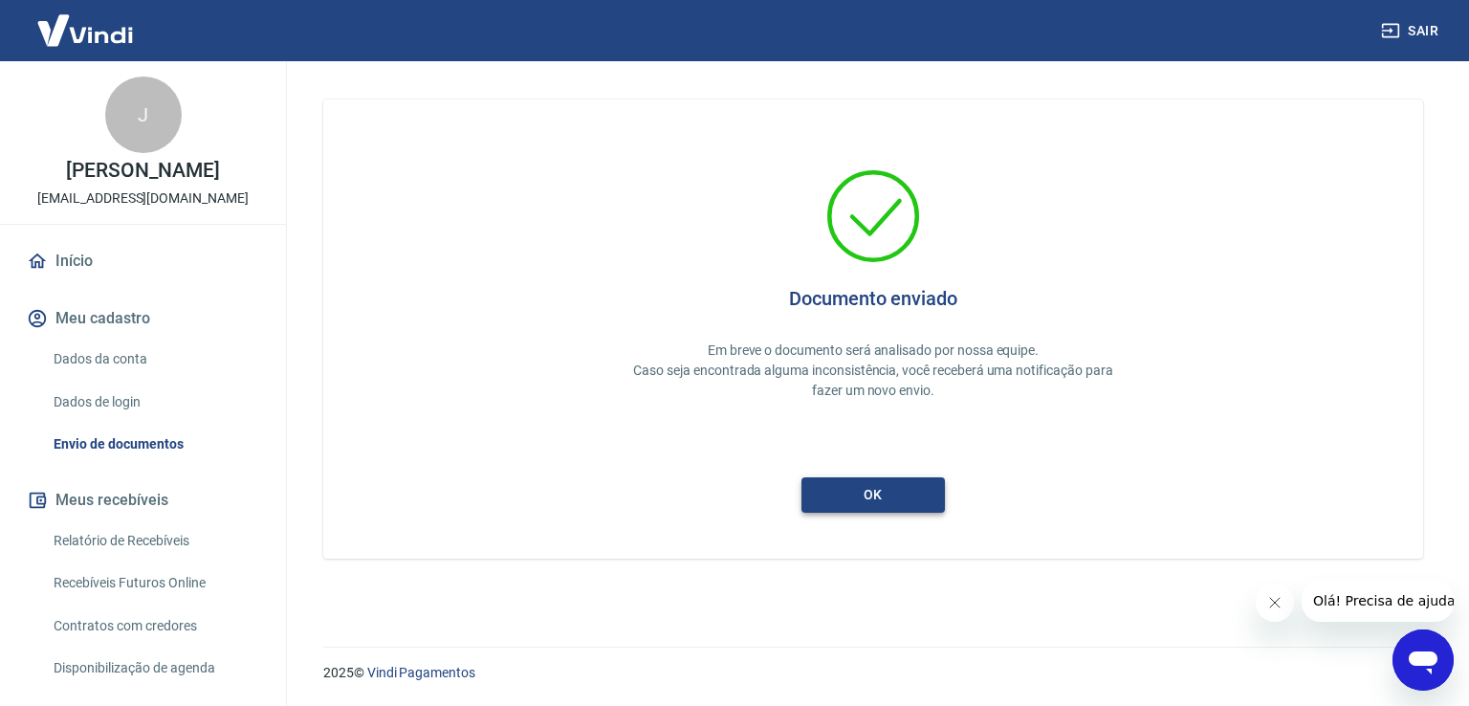
click at [880, 498] on button "ok" at bounding box center [872, 494] width 143 height 35
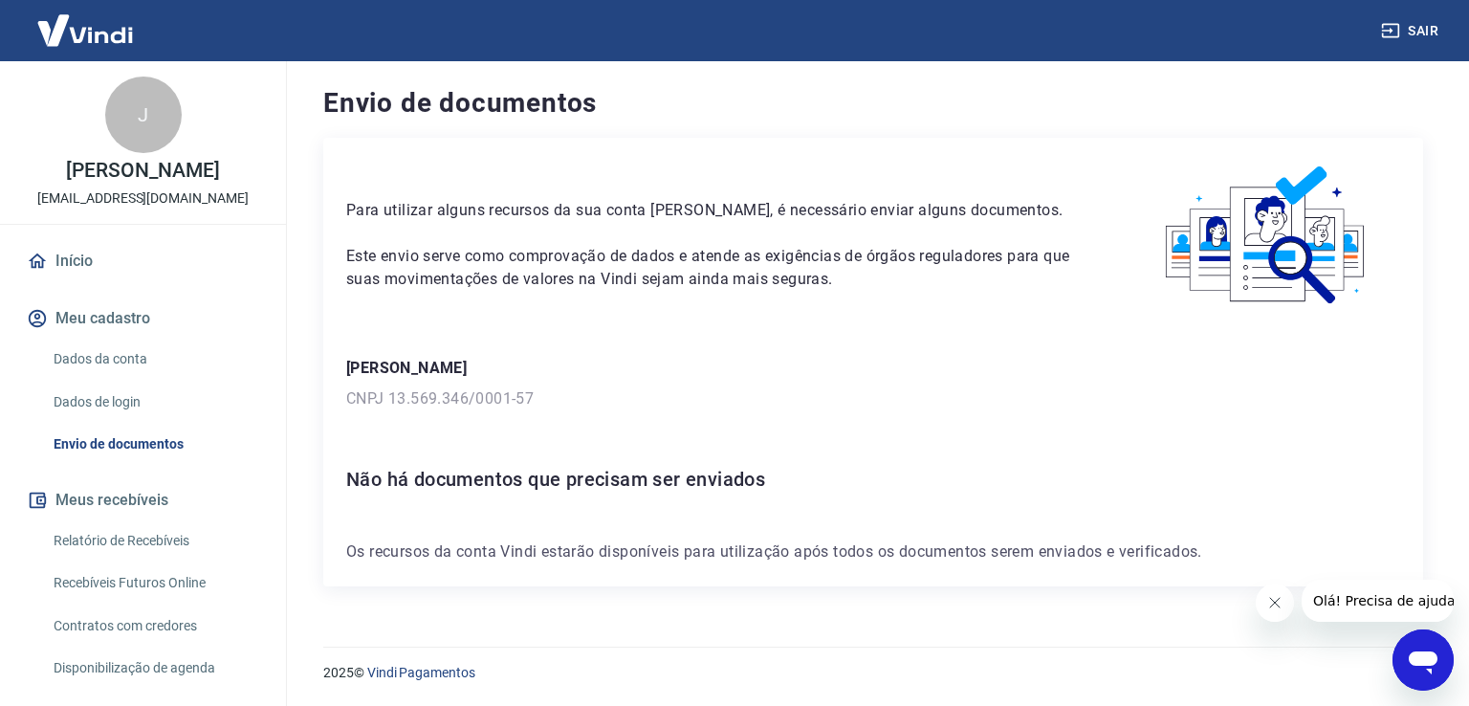
click at [100, 315] on button "Meu cadastro" at bounding box center [143, 318] width 240 height 42
click at [95, 360] on link "Dados da conta" at bounding box center [154, 359] width 217 height 39
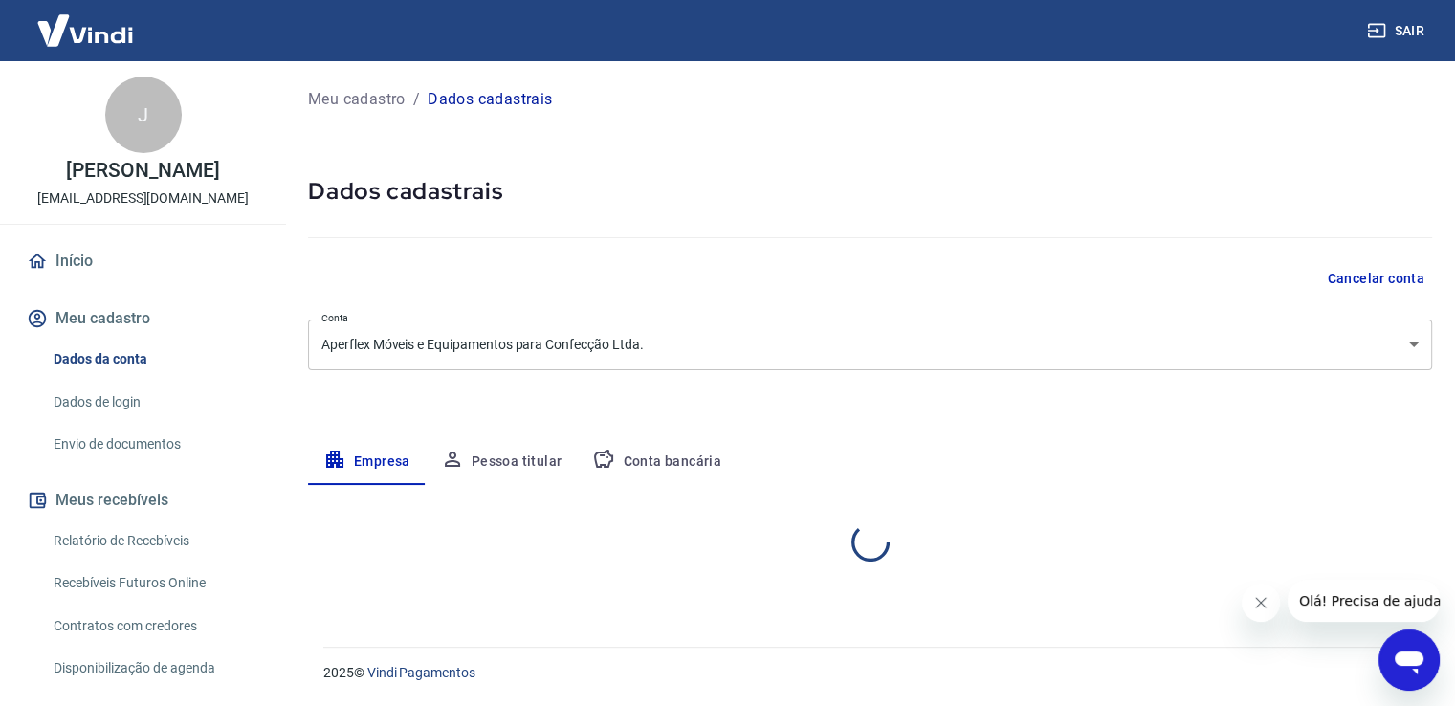
select select "SP"
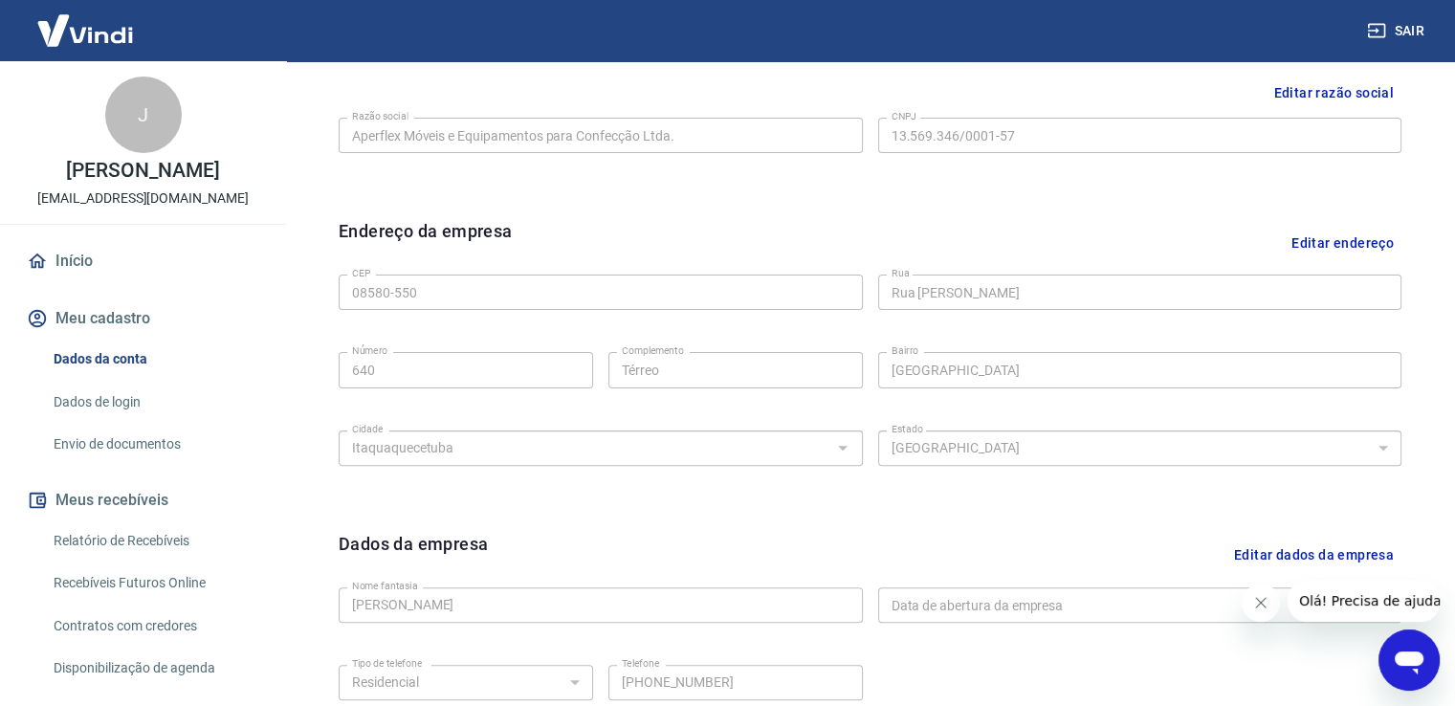
scroll to position [669, 0]
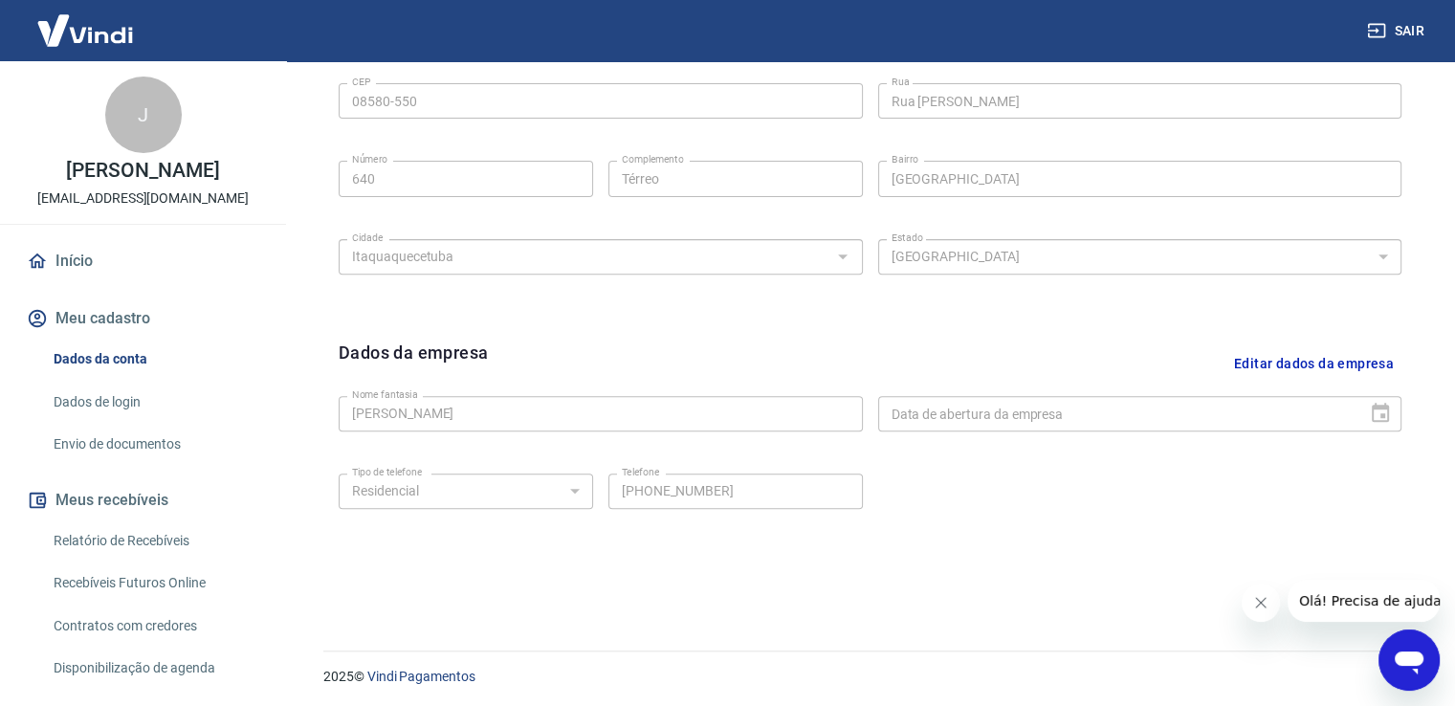
click at [1299, 359] on button "Editar dados da empresa" at bounding box center [1313, 364] width 175 height 49
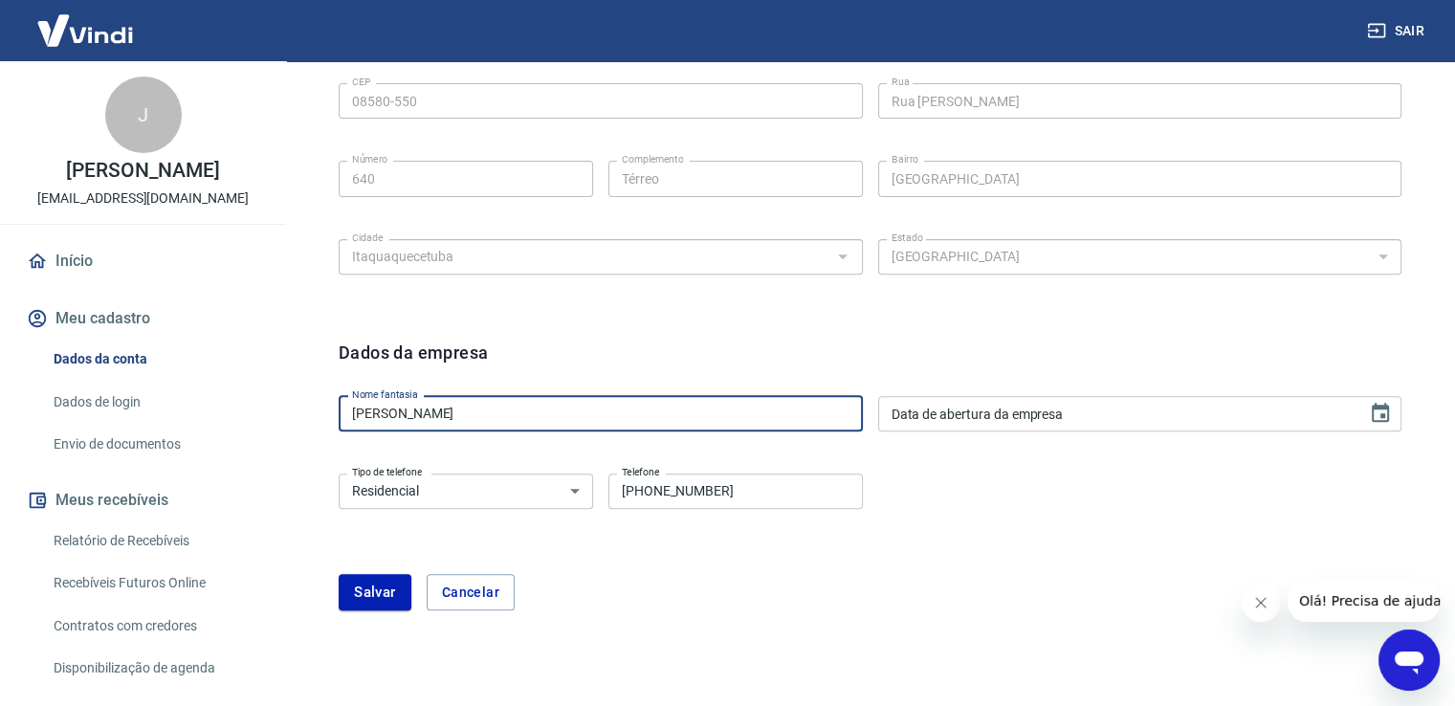
click at [475, 414] on input "[PERSON_NAME]" at bounding box center [601, 413] width 524 height 35
type input "J"
type input "Tudo para Confecção"
click at [1221, 416] on input "DD/MM/YYYY" at bounding box center [1116, 413] width 476 height 35
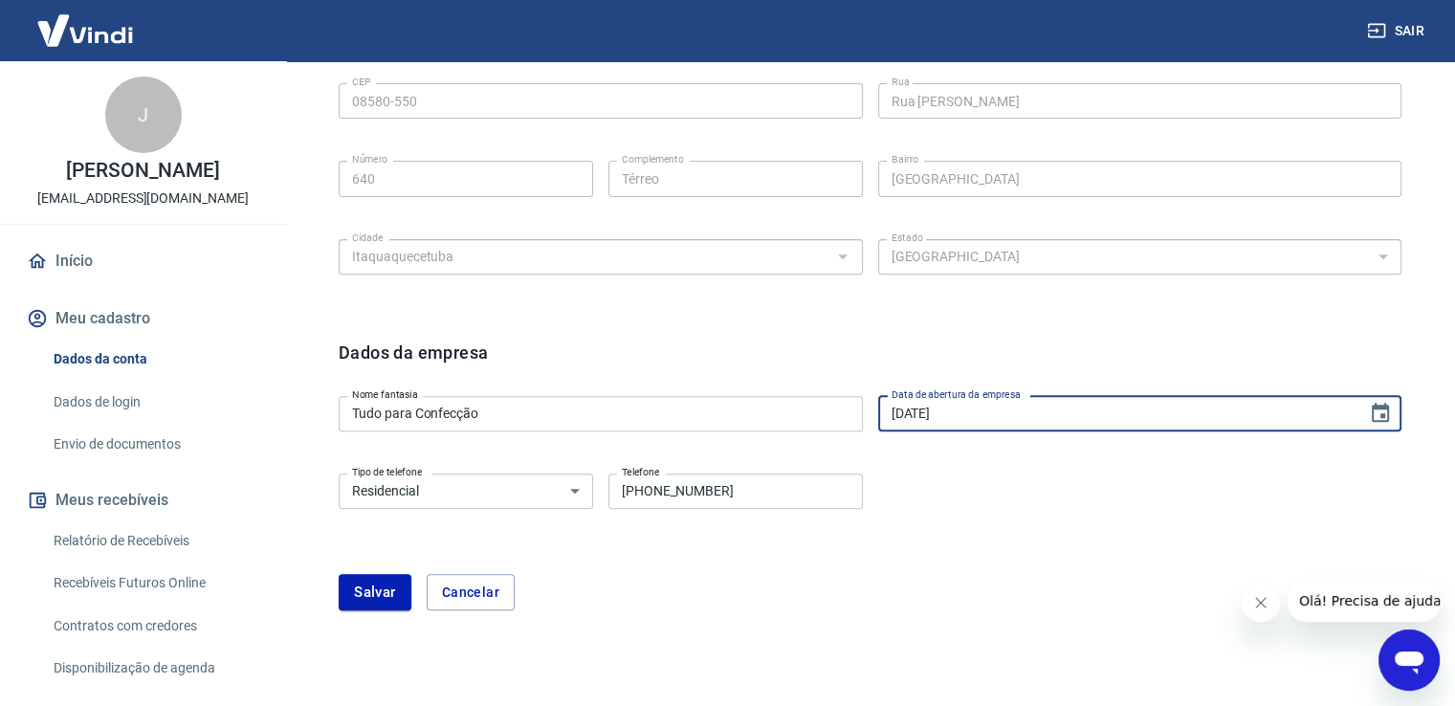
type input "31/03/2011"
click at [580, 488] on select "Residencial Comercial" at bounding box center [466, 490] width 254 height 35
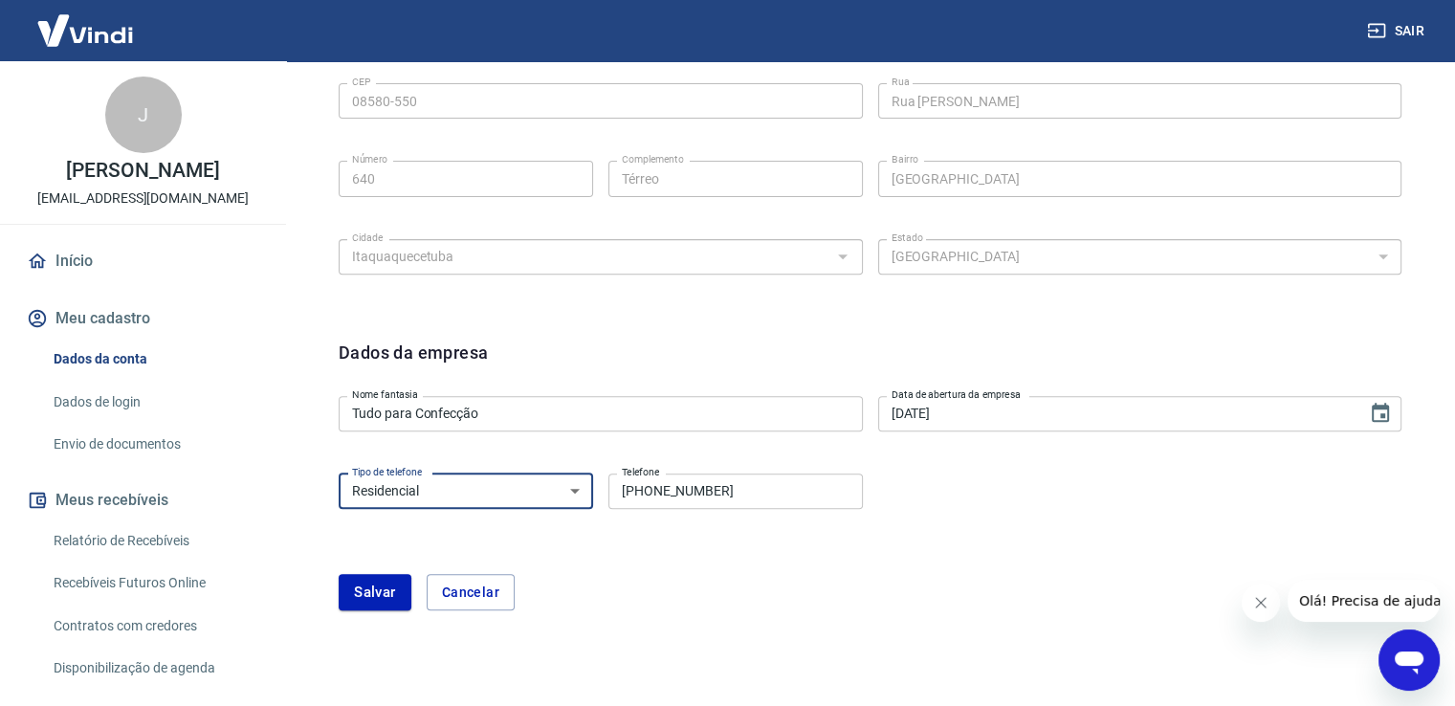
click at [580, 488] on select "Residencial Comercial" at bounding box center [466, 490] width 254 height 35
select select "business"
click at [339, 473] on select "Residencial Comercial" at bounding box center [466, 490] width 254 height 35
click at [1049, 507] on div "Tipo de telefone Residencial Comercial Tipo de telefone Telefone (11) 99788-136…" at bounding box center [870, 504] width 1063 height 77
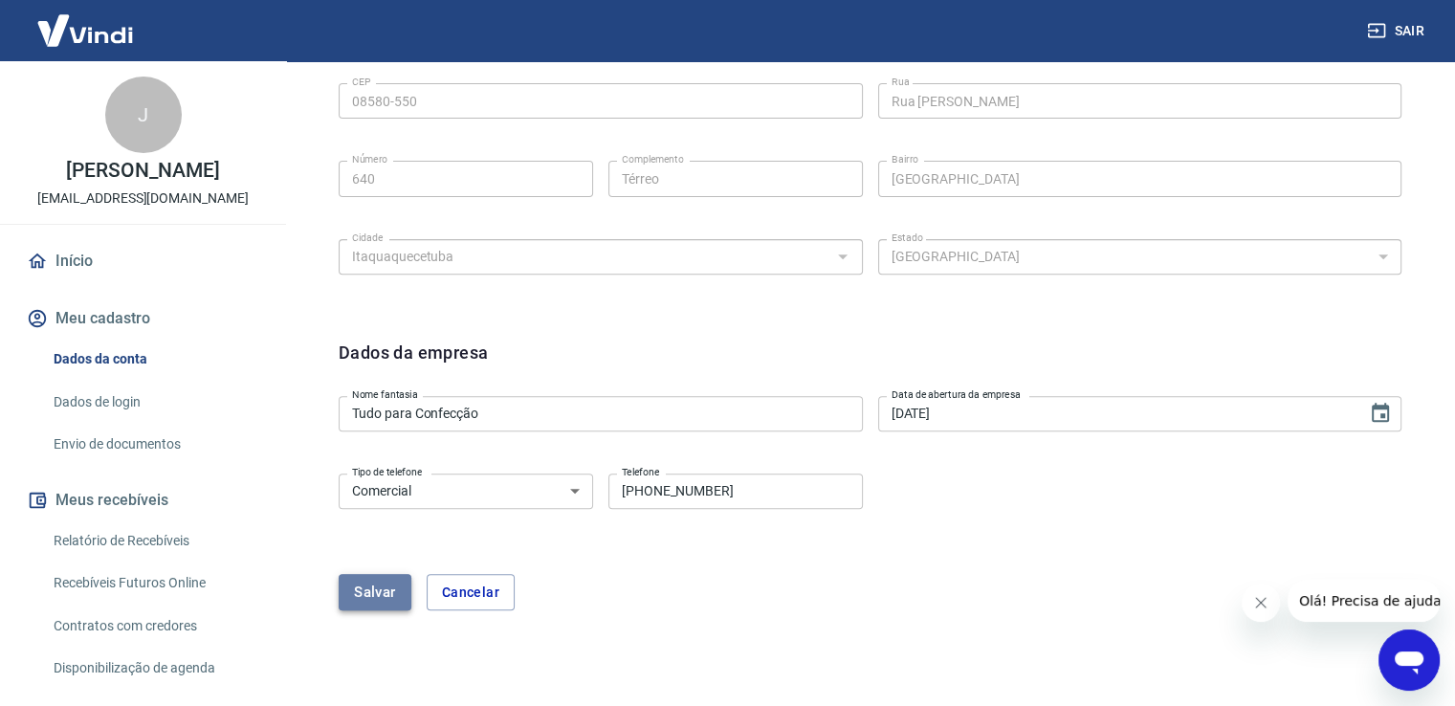
click at [368, 590] on button "Salvar" at bounding box center [375, 592] width 73 height 36
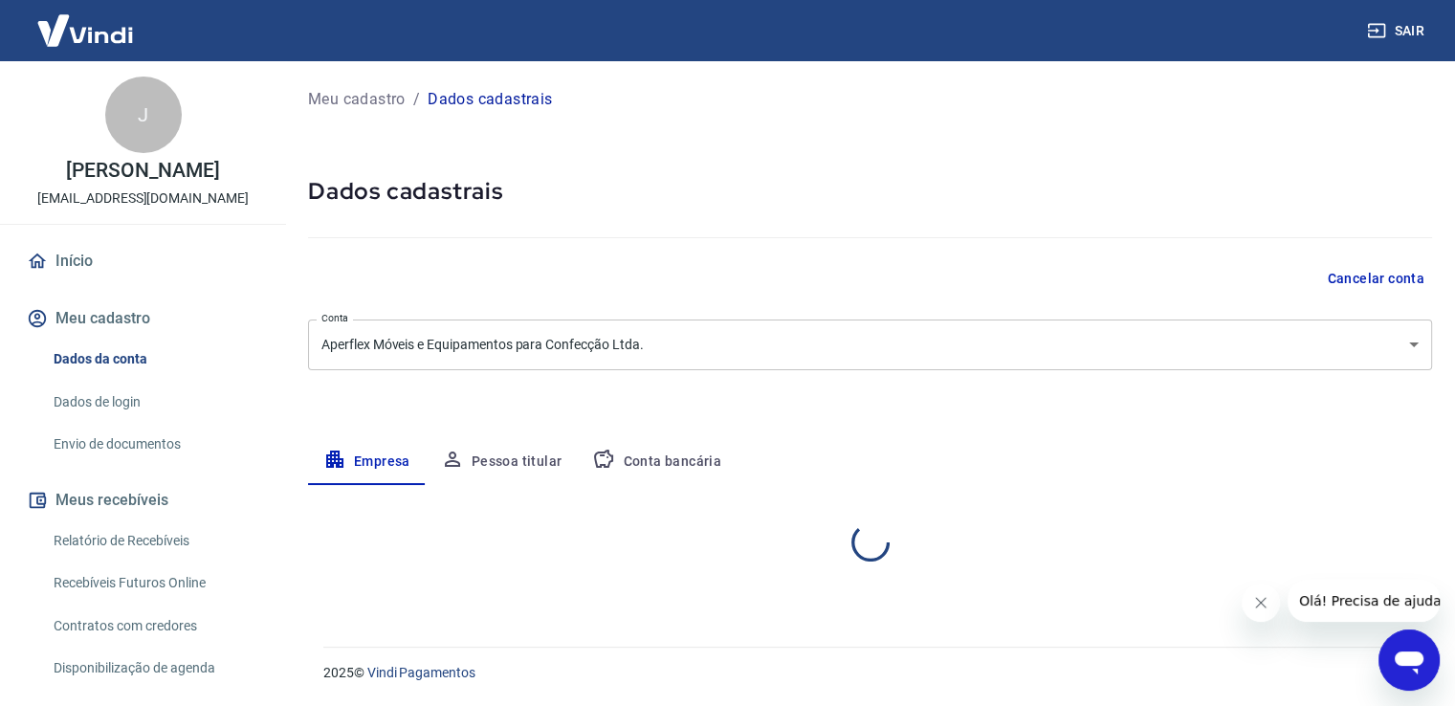
select select "SP"
select select "business"
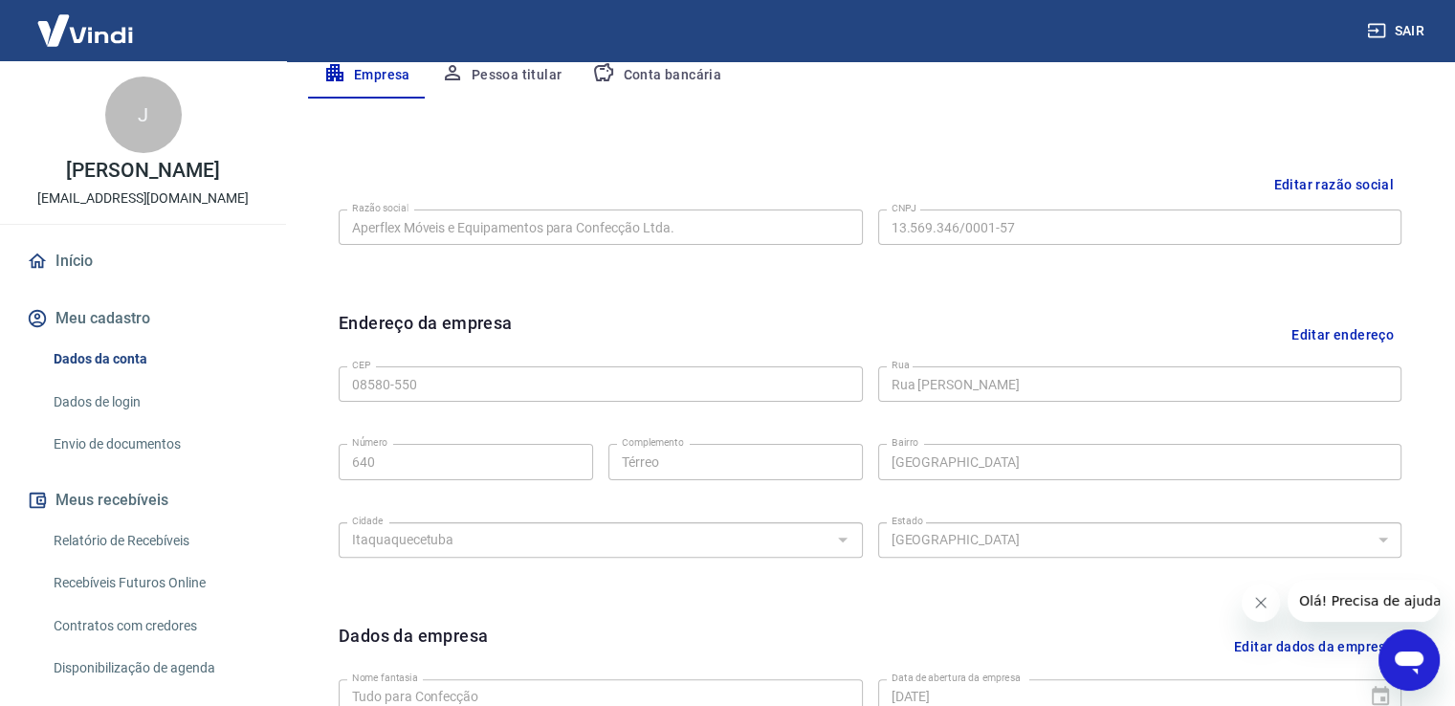
scroll to position [291, 0]
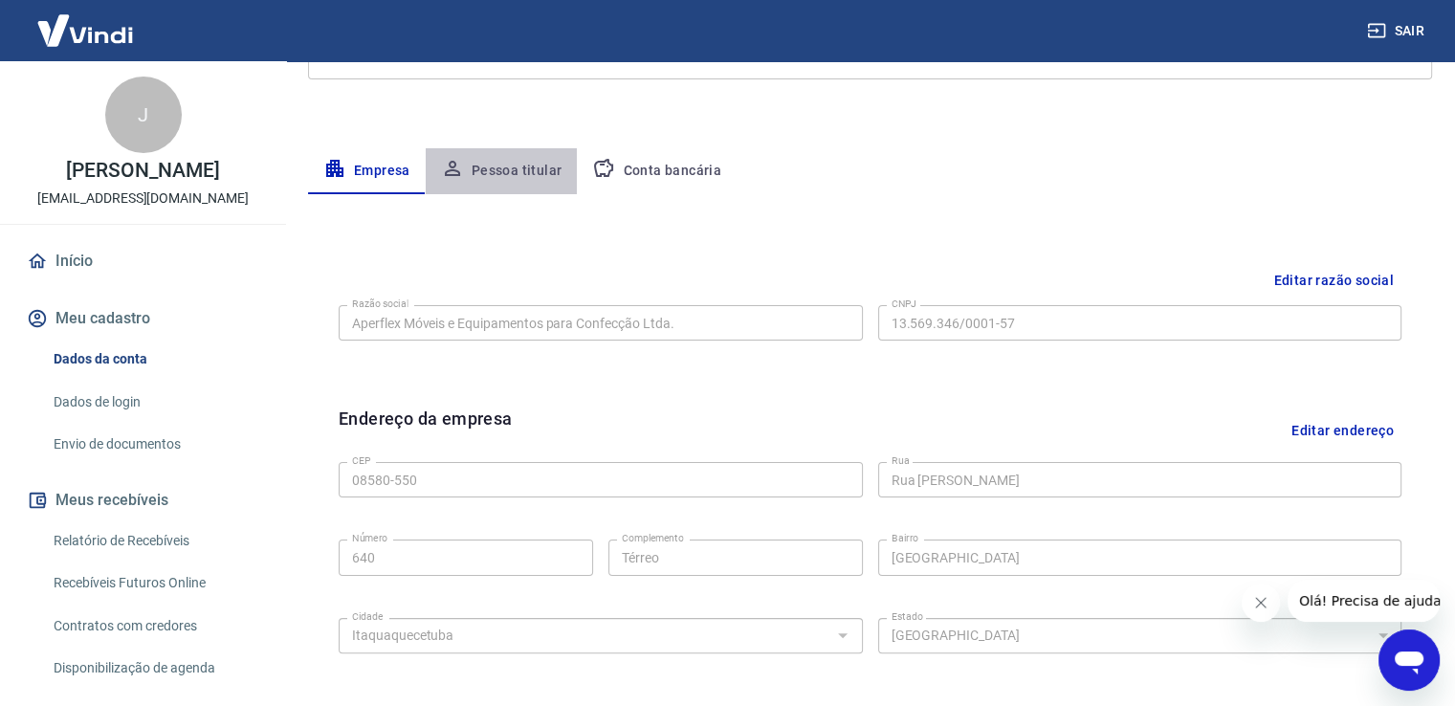
click at [516, 165] on button "Pessoa titular" at bounding box center [502, 171] width 152 height 46
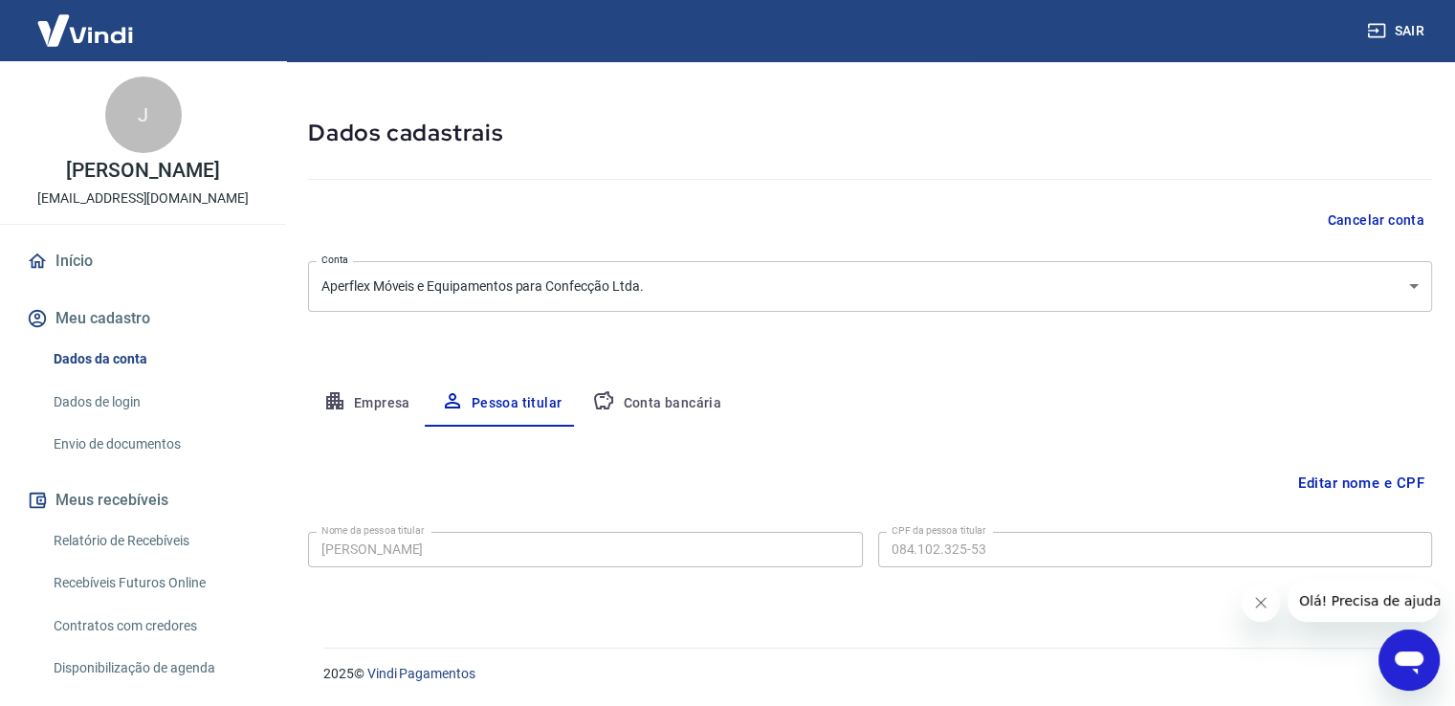
scroll to position [0, 0]
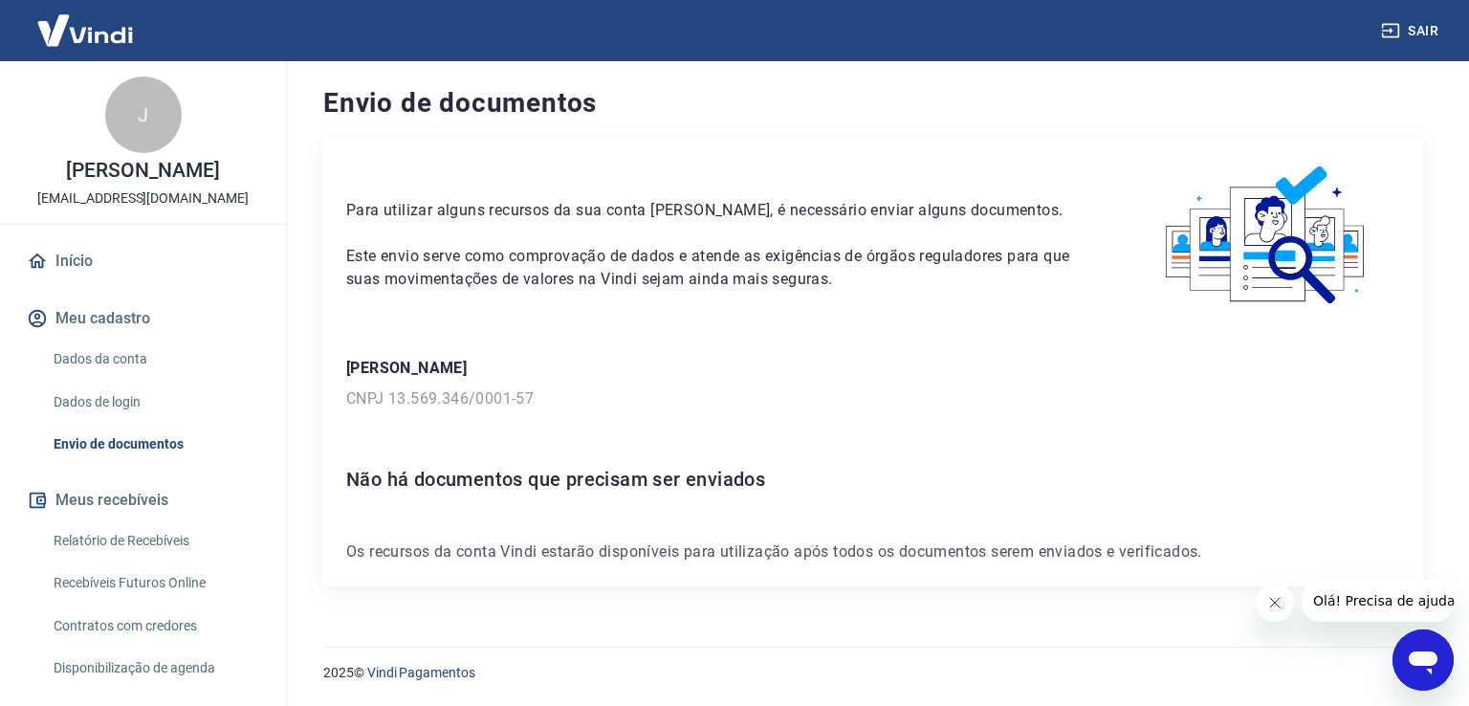
click at [88, 317] on button "Meu cadastro" at bounding box center [143, 318] width 240 height 42
click at [120, 357] on link "Dados da conta" at bounding box center [154, 359] width 217 height 39
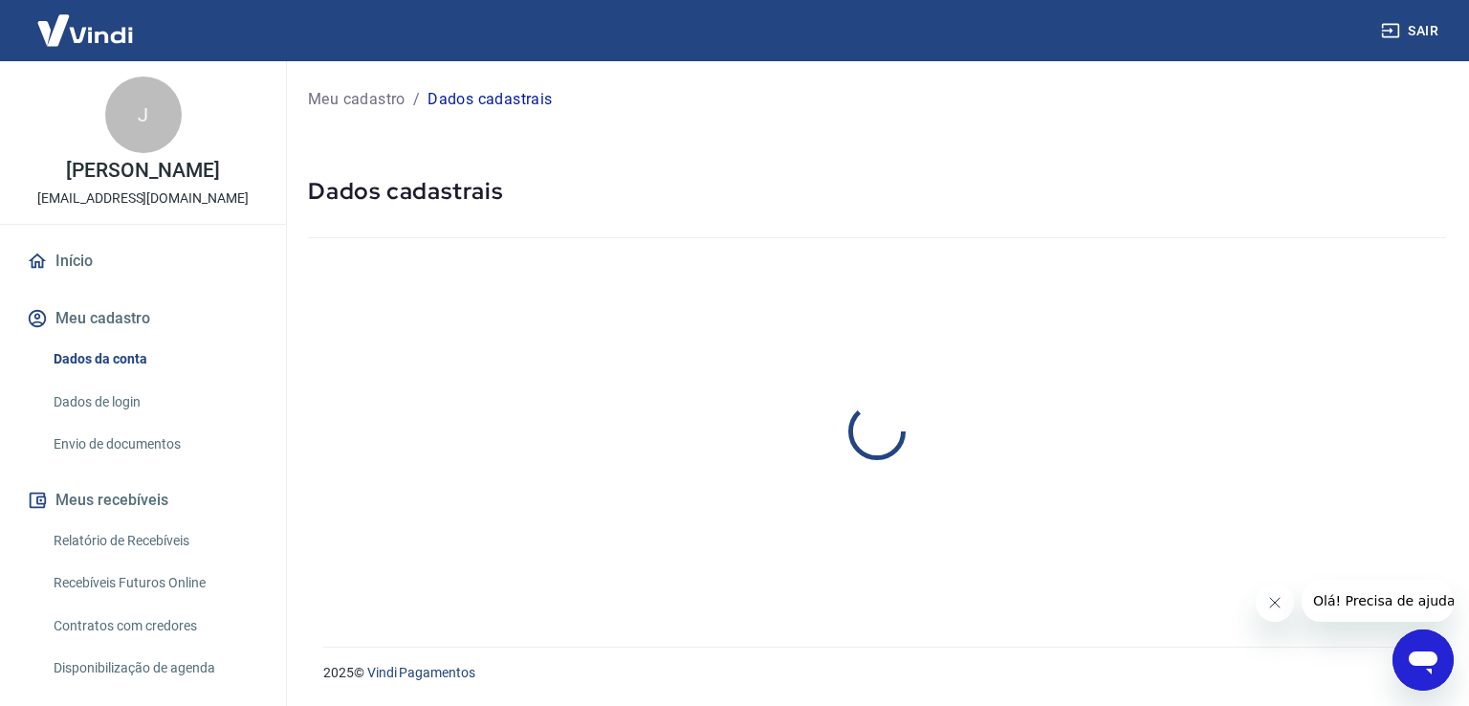
select select "SP"
select select "business"
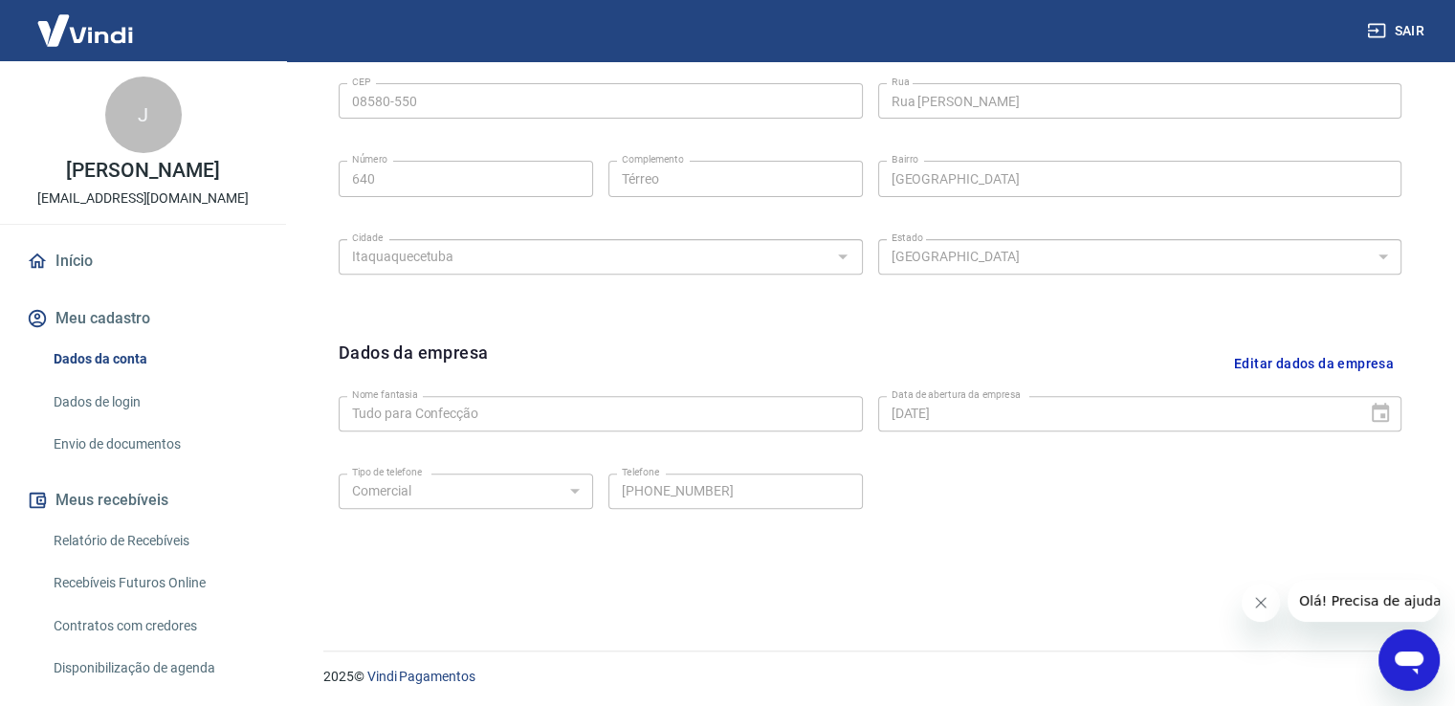
scroll to position [673, 0]
click at [110, 400] on link "Dados de login" at bounding box center [154, 402] width 217 height 39
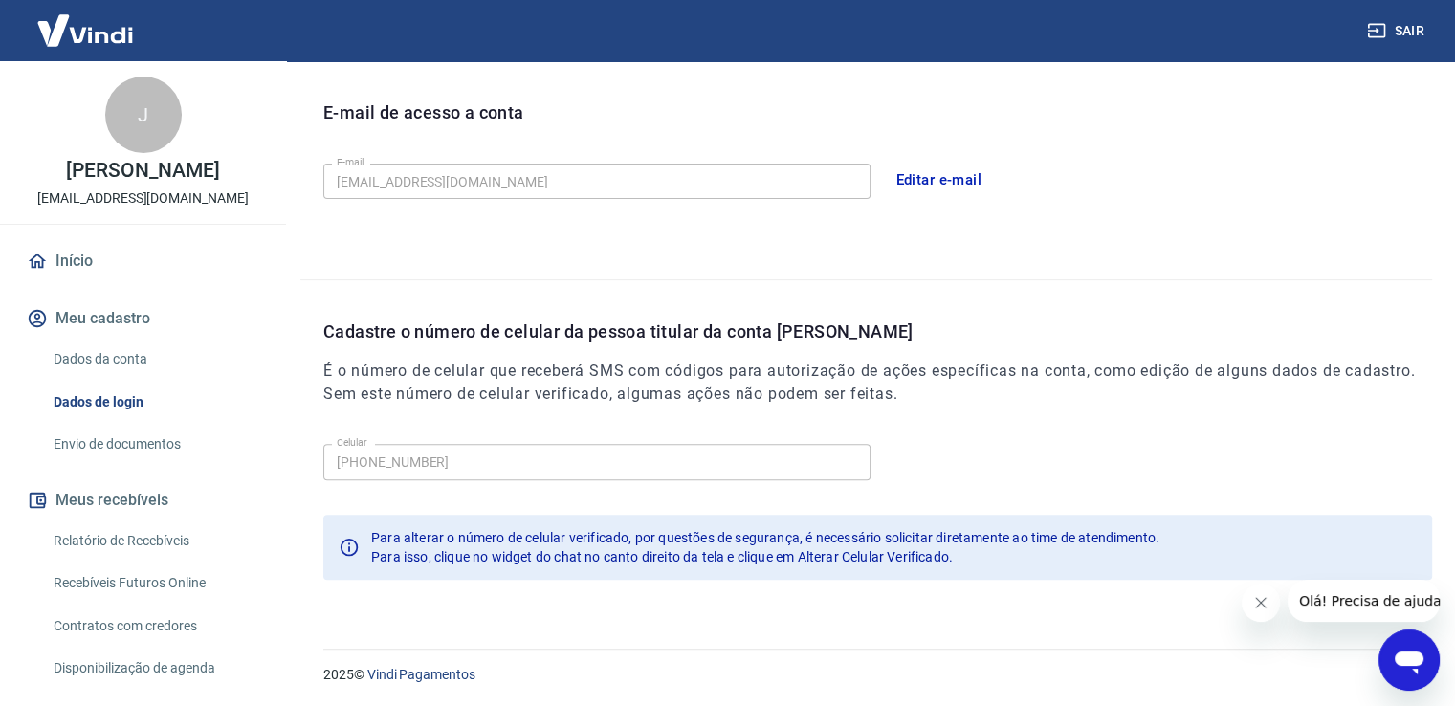
scroll to position [518, 0]
click at [127, 434] on link "Envio de documentos" at bounding box center [154, 444] width 217 height 39
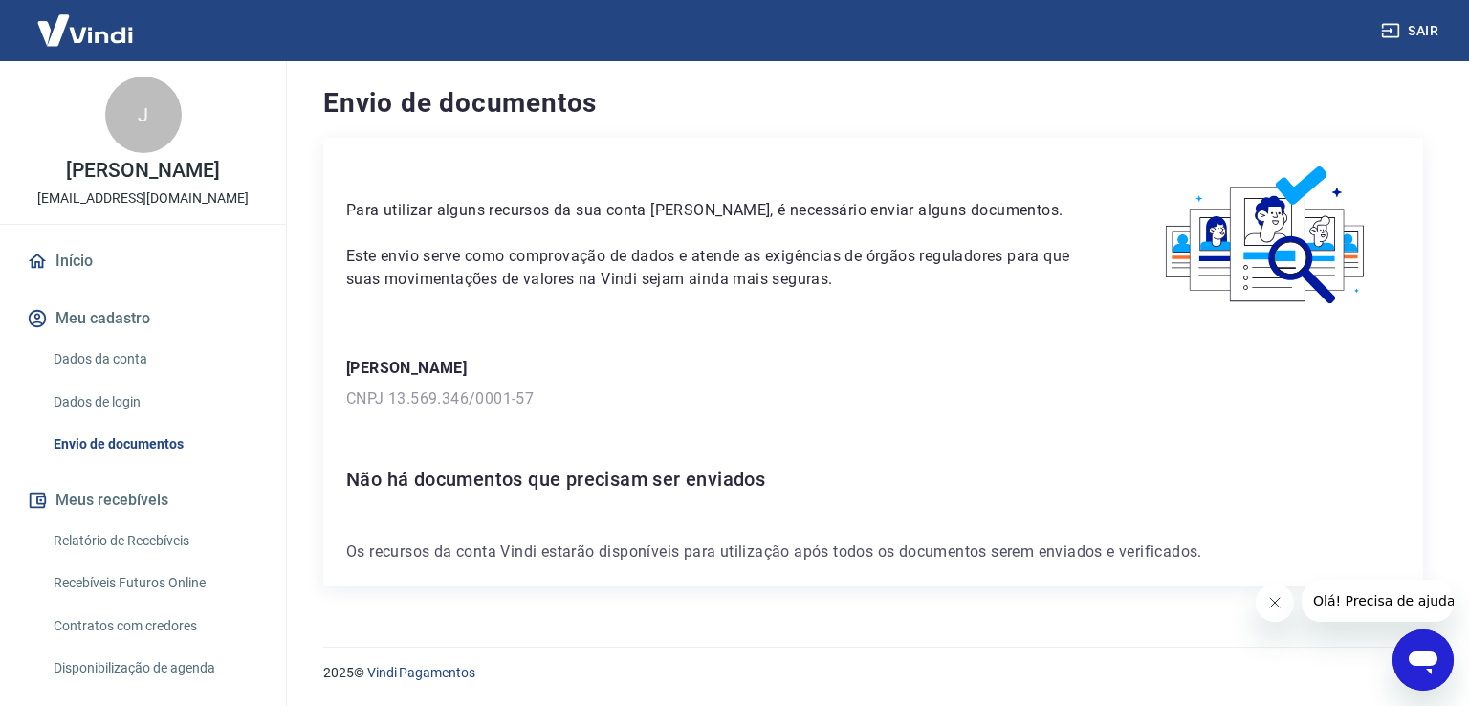
click at [69, 252] on link "Início" at bounding box center [143, 261] width 240 height 42
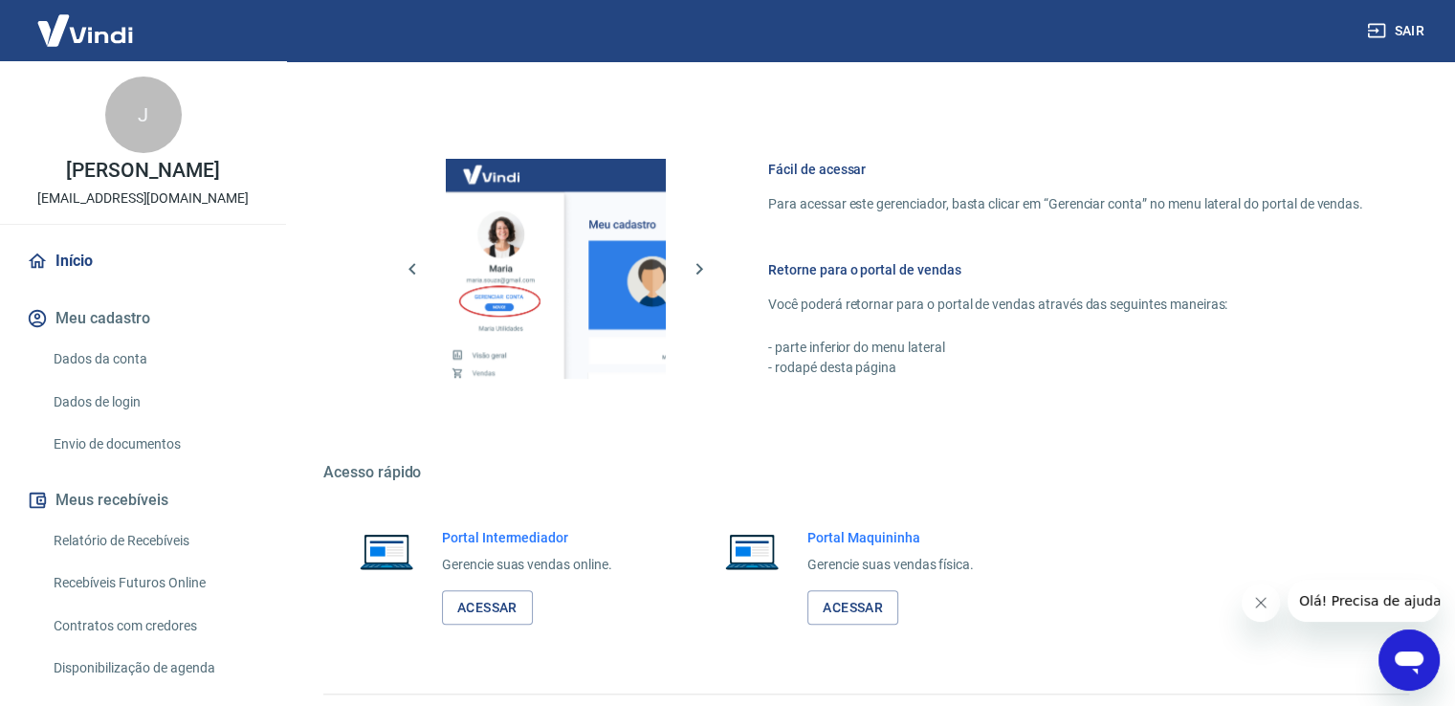
scroll to position [1002, 0]
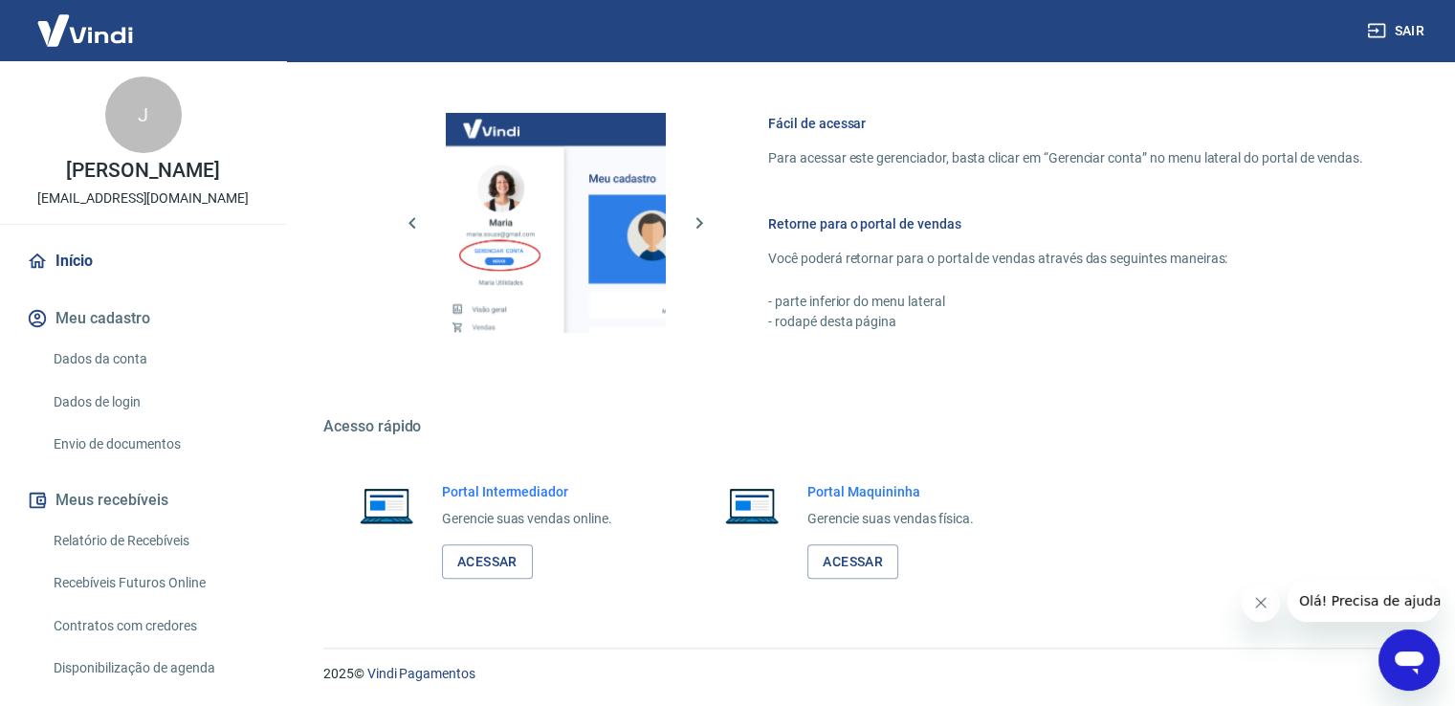
click at [147, 534] on link "Relatório de Recebíveis" at bounding box center [154, 540] width 217 height 39
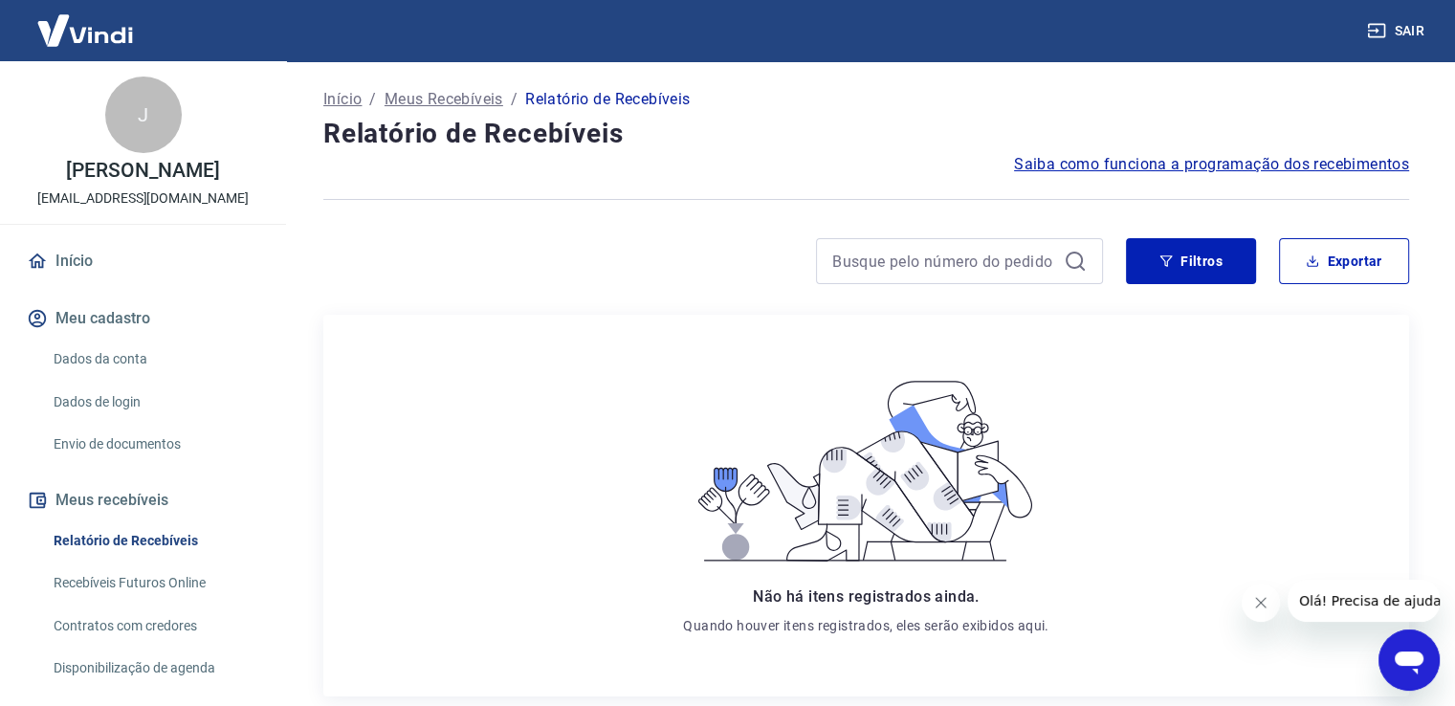
click at [172, 572] on link "Recebíveis Futuros Online" at bounding box center [154, 582] width 217 height 39
